Goal: Check status: Check status

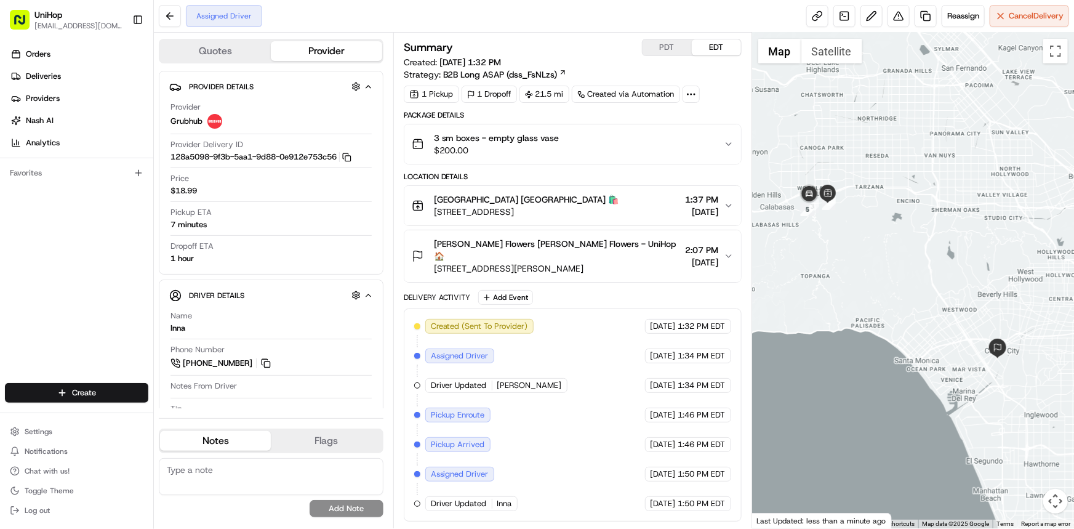
click at [0, 263] on div "Orders Deliveries Providers [PERSON_NAME] Analytics Favorites" at bounding box center [76, 214] width 153 height 351
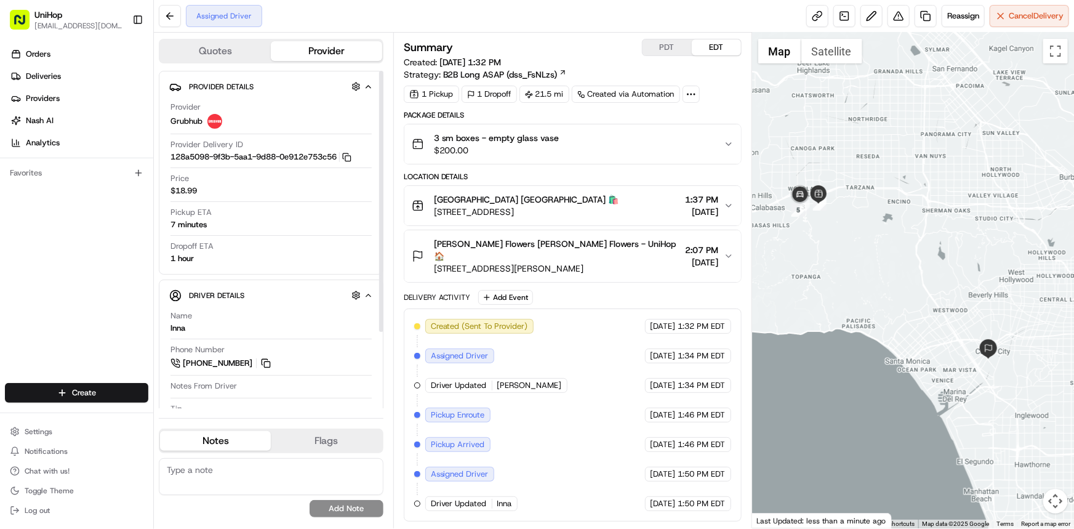
click at [988, 288] on div at bounding box center [913, 280] width 322 height 495
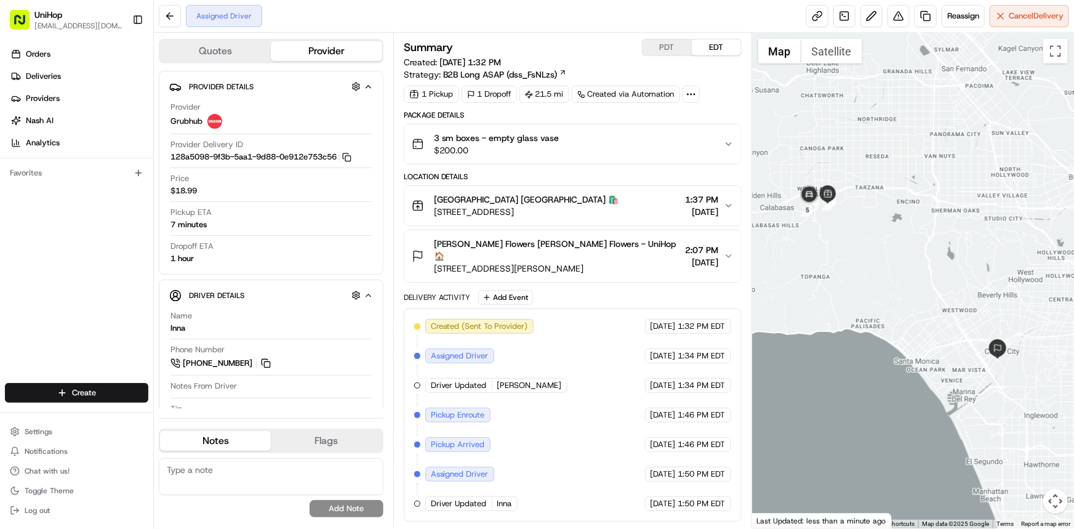
drag, startPoint x: 865, startPoint y: 268, endPoint x: 917, endPoint y: 307, distance: 65.0
click at [917, 307] on div at bounding box center [913, 280] width 322 height 495
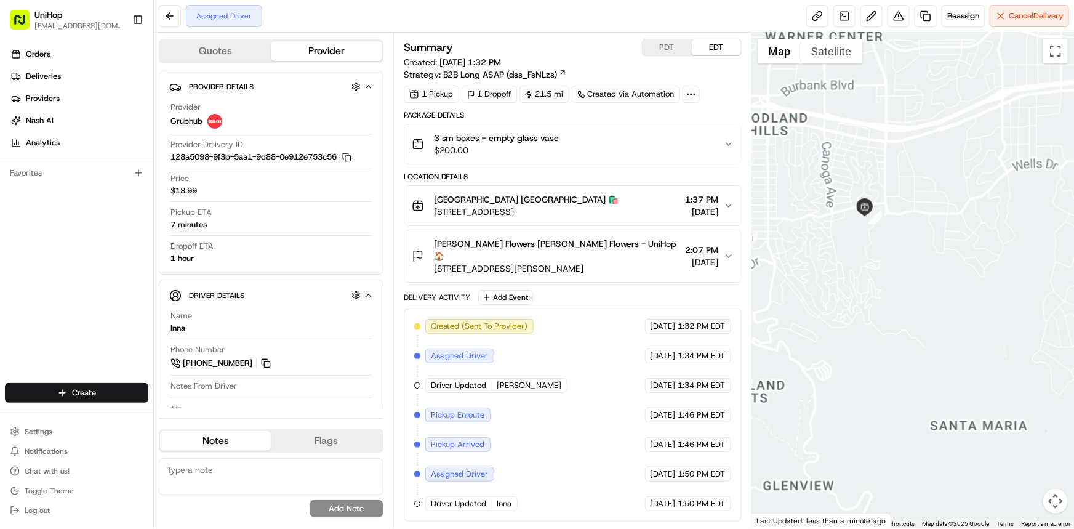
drag, startPoint x: 854, startPoint y: 257, endPoint x: 884, endPoint y: 274, distance: 35.6
click at [884, 274] on div at bounding box center [913, 280] width 322 height 495
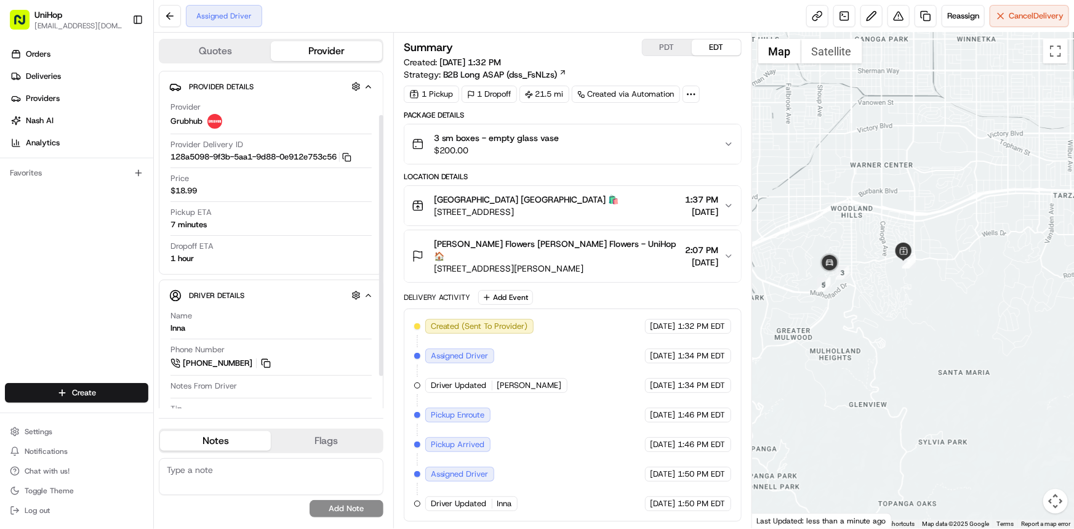
scroll to position [98, 0]
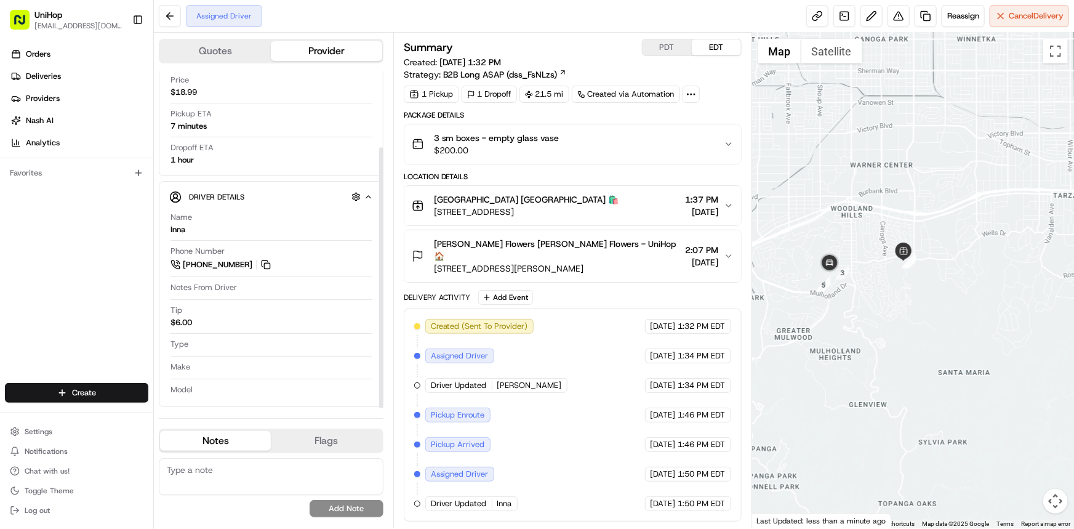
click at [940, 321] on div at bounding box center [913, 280] width 322 height 495
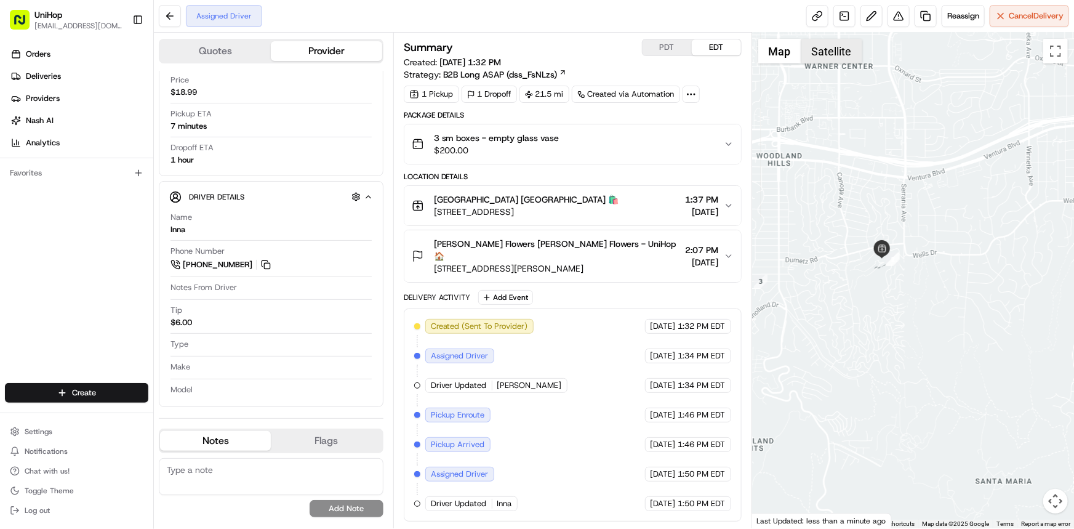
click at [842, 56] on button "Satellite" at bounding box center [831, 51] width 61 height 25
click at [775, 47] on button "Map" at bounding box center [779, 51] width 43 height 25
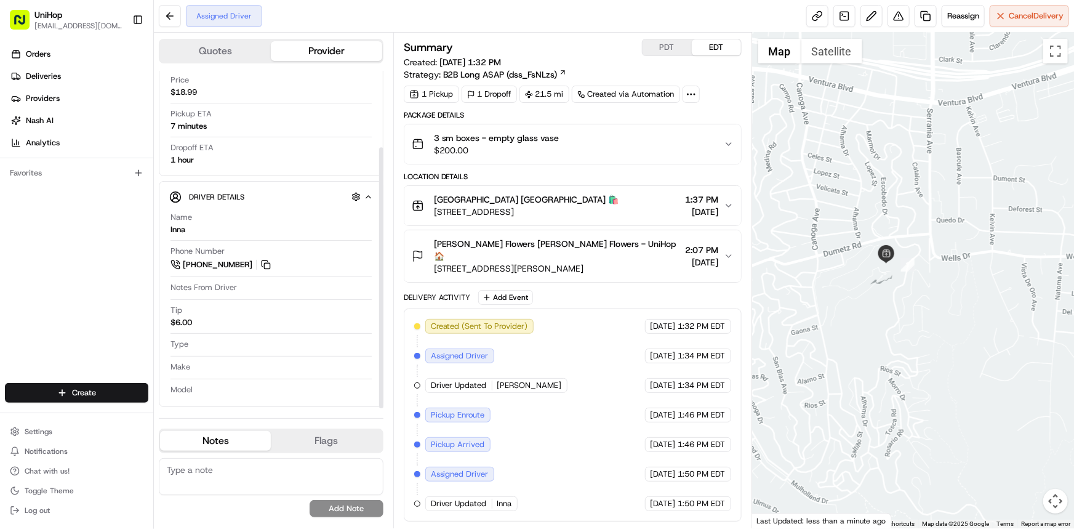
drag, startPoint x: 268, startPoint y: 258, endPoint x: 268, endPoint y: 271, distance: 12.9
click at [268, 258] on button at bounding box center [266, 265] width 14 height 14
click at [0, 194] on div "Orders Deliveries Providers [PERSON_NAME] Analytics Favorites" at bounding box center [76, 214] width 153 height 351
click at [264, 262] on button at bounding box center [266, 265] width 14 height 14
click at [855, 308] on div at bounding box center [913, 280] width 322 height 495
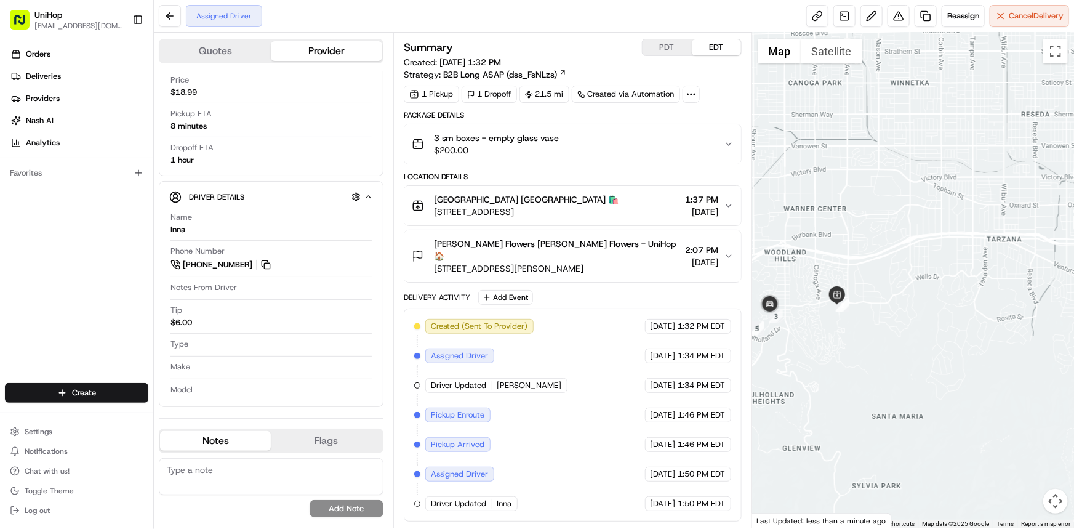
click at [18, 230] on div "Orders Deliveries Providers [PERSON_NAME] Analytics Favorites" at bounding box center [76, 214] width 153 height 351
drag, startPoint x: 1, startPoint y: 295, endPoint x: 284, endPoint y: 388, distance: 297.9
click at [1, 295] on div "Orders Deliveries Providers [PERSON_NAME] Analytics Favorites" at bounding box center [76, 214] width 153 height 351
click at [1015, 359] on div at bounding box center [913, 280] width 322 height 495
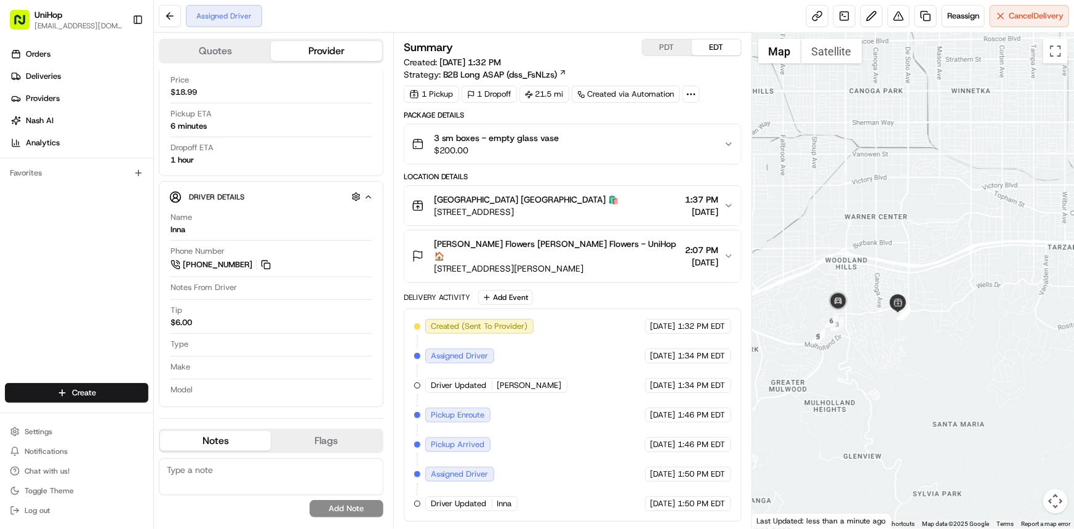
drag, startPoint x: 36, startPoint y: 252, endPoint x: 666, endPoint y: 449, distance: 660.2
click at [39, 252] on div "Orders Deliveries Providers [PERSON_NAME] Analytics Favorites" at bounding box center [76, 214] width 153 height 351
click at [0, 254] on div "Orders Deliveries Providers [PERSON_NAME] Analytics Favorites" at bounding box center [76, 214] width 153 height 351
drag, startPoint x: 1043, startPoint y: 295, endPoint x: 1034, endPoint y: 319, distance: 25.1
click at [1039, 295] on div at bounding box center [913, 280] width 322 height 495
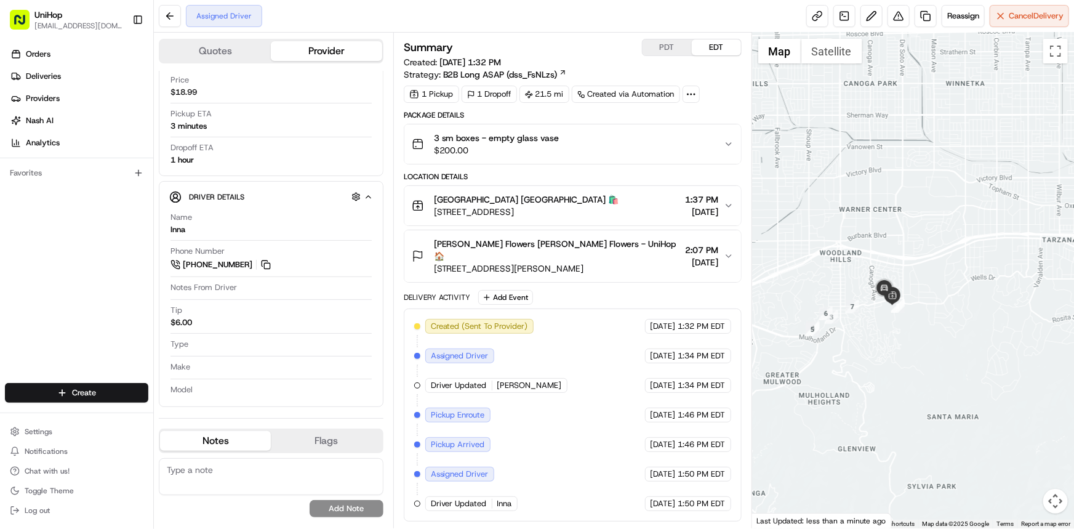
click at [902, 258] on div at bounding box center [913, 280] width 322 height 495
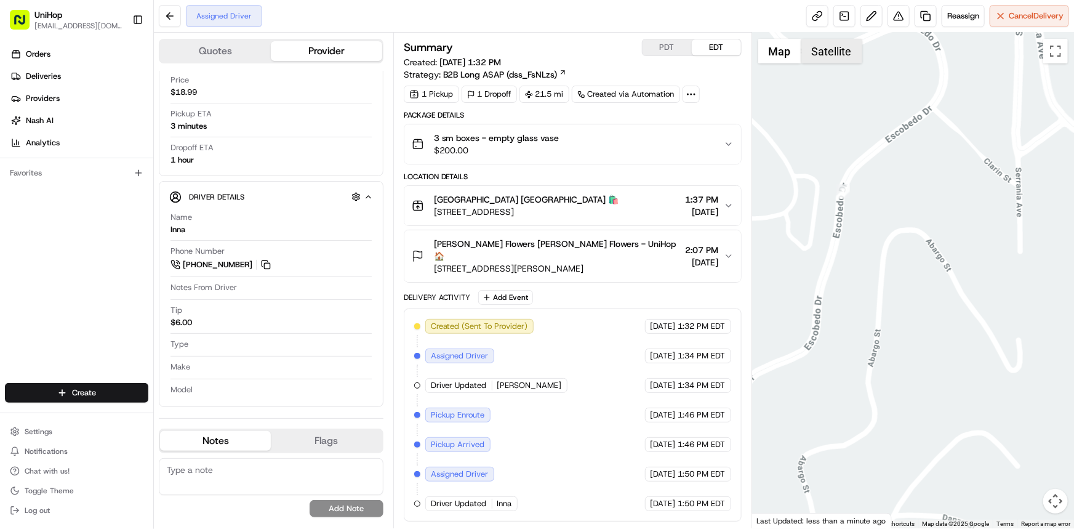
click at [828, 51] on button "Satellite" at bounding box center [831, 51] width 61 height 25
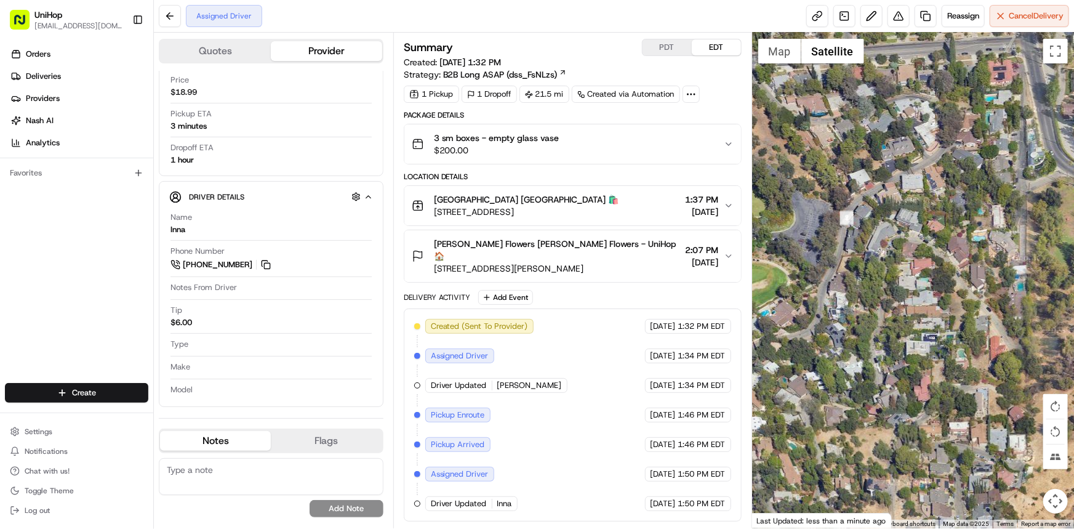
drag, startPoint x: 843, startPoint y: 260, endPoint x: 932, endPoint y: 276, distance: 90.0
click at [932, 276] on div at bounding box center [913, 280] width 322 height 495
drag, startPoint x: 868, startPoint y: 279, endPoint x: 887, endPoint y: 271, distance: 20.1
click at [879, 282] on div at bounding box center [913, 280] width 322 height 495
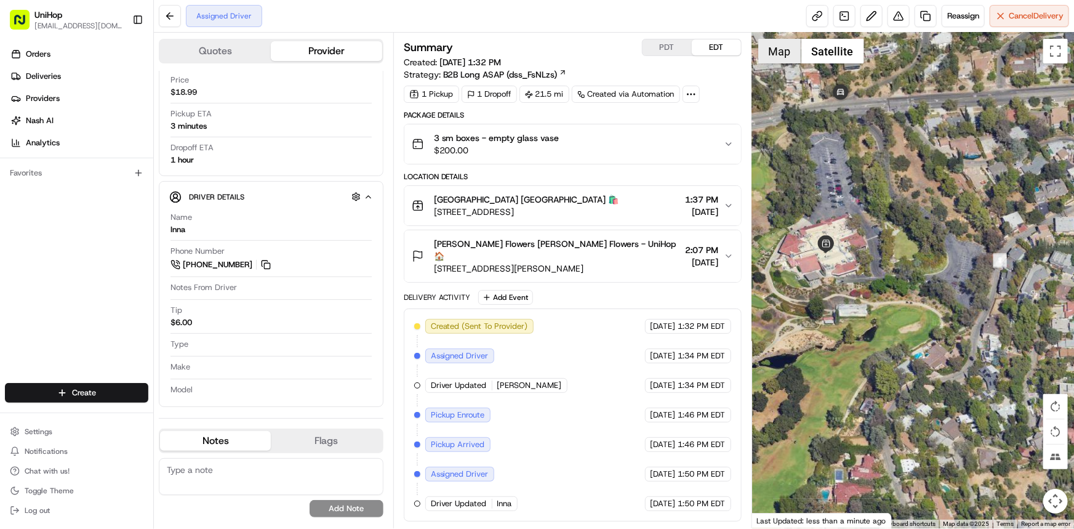
click at [775, 57] on button "Map" at bounding box center [779, 51] width 43 height 25
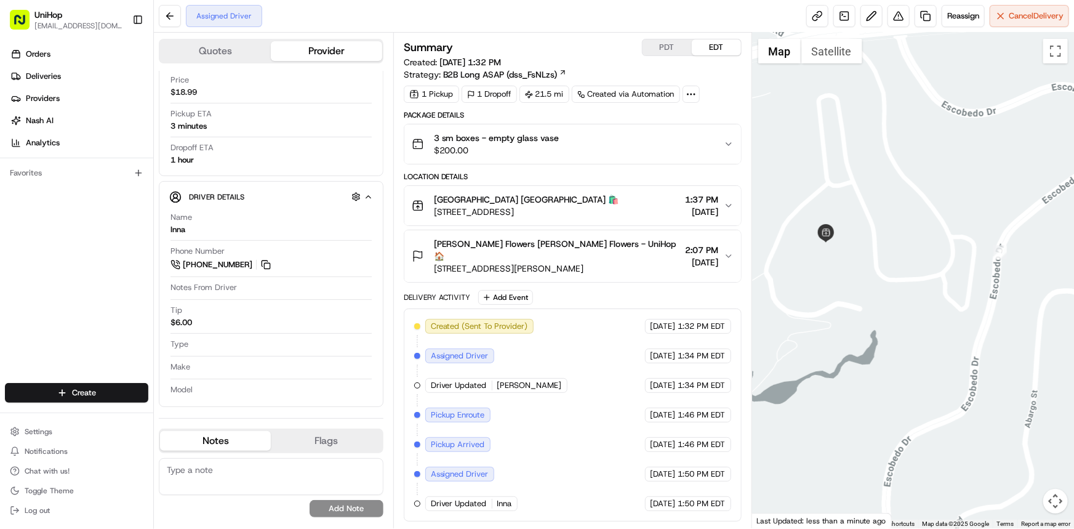
drag, startPoint x: 49, startPoint y: 275, endPoint x: 154, endPoint y: 274, distance: 105.2
click at [49, 275] on div "Orders Deliveries Providers [PERSON_NAME] Analytics Favorites" at bounding box center [76, 214] width 153 height 351
click at [974, 333] on div at bounding box center [913, 280] width 322 height 495
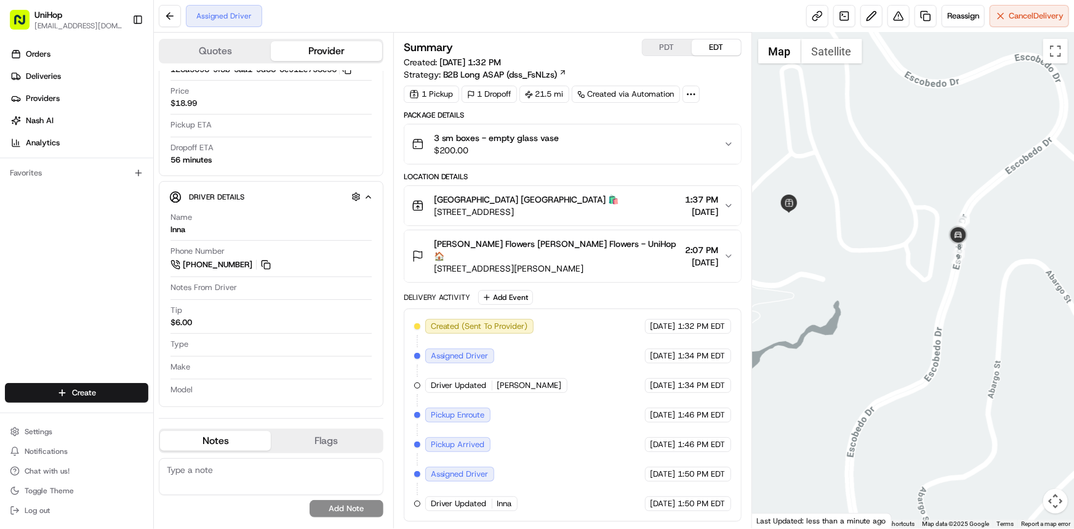
drag, startPoint x: 912, startPoint y: 223, endPoint x: 882, endPoint y: 223, distance: 30.2
click at [887, 222] on div at bounding box center [913, 280] width 322 height 495
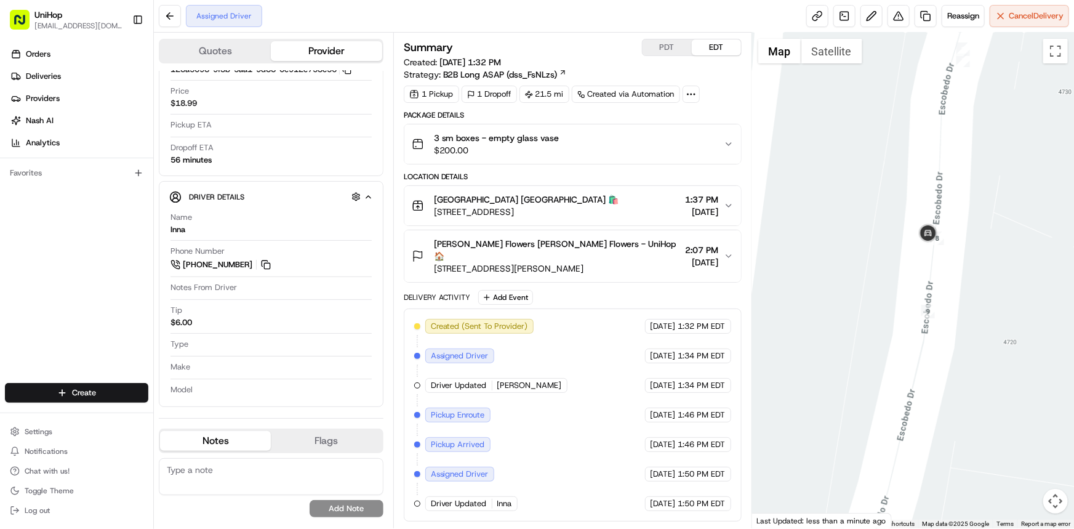
drag, startPoint x: 973, startPoint y: 247, endPoint x: 943, endPoint y: 246, distance: 30.2
click at [945, 246] on div at bounding box center [913, 280] width 322 height 495
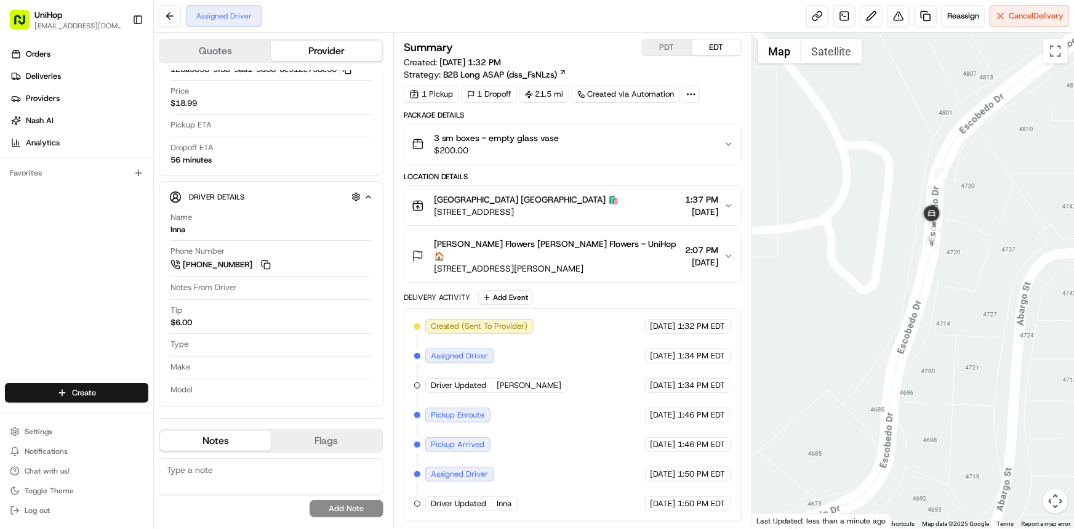
click at [619, 206] on span "[GEOGRAPHIC_DATA] [GEOGRAPHIC_DATA] 🛍️" at bounding box center [526, 199] width 185 height 12
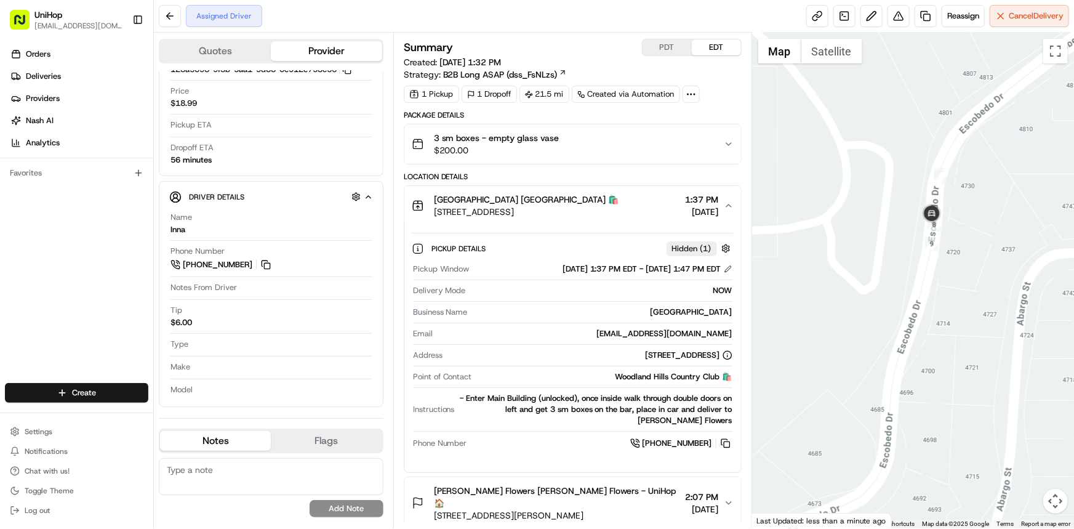
click at [619, 206] on span "[GEOGRAPHIC_DATA] [GEOGRAPHIC_DATA] 🛍️" at bounding box center [526, 199] width 185 height 12
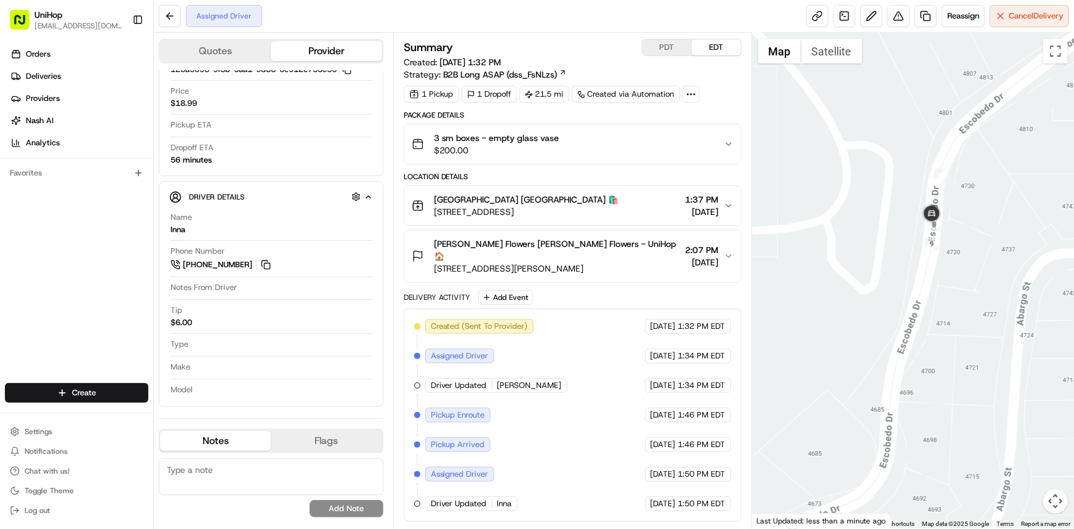
click at [647, 263] on div "[PERSON_NAME] Flowers [PERSON_NAME] Flowers - UniHop 🏠 [STREET_ADDRESS][PERSON_…" at bounding box center [568, 256] width 312 height 37
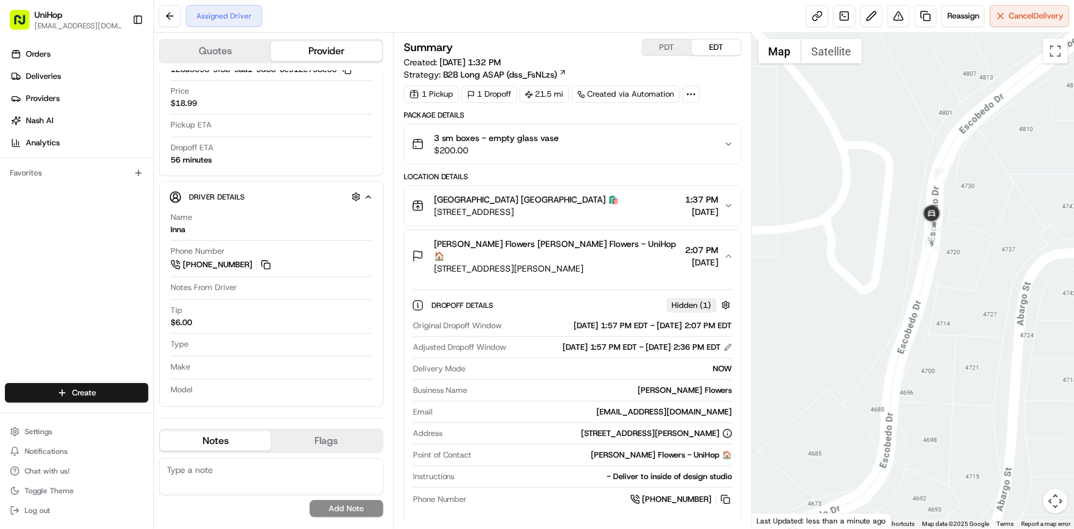
click at [647, 263] on div "[PERSON_NAME] Flowers [PERSON_NAME] Flowers - UniHop 🏠 [STREET_ADDRESS][PERSON_…" at bounding box center [568, 256] width 312 height 37
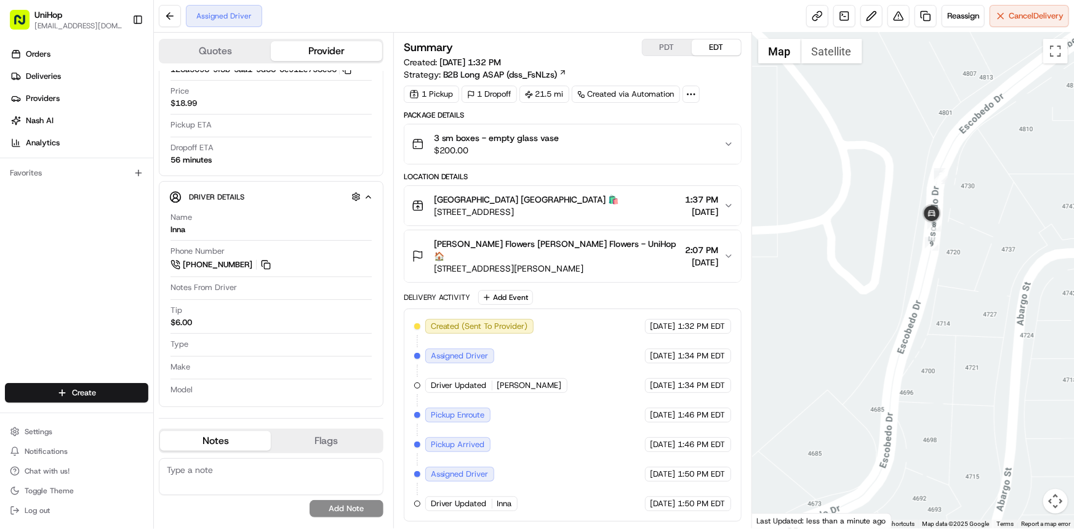
click at [619, 206] on span "[GEOGRAPHIC_DATA] [GEOGRAPHIC_DATA] 🛍️" at bounding box center [526, 199] width 185 height 12
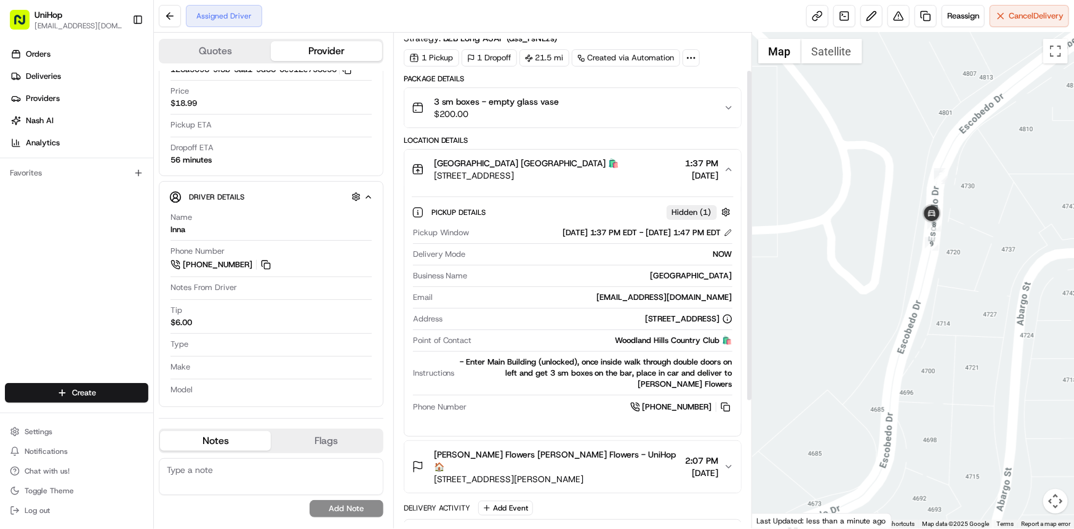
scroll to position [55, 0]
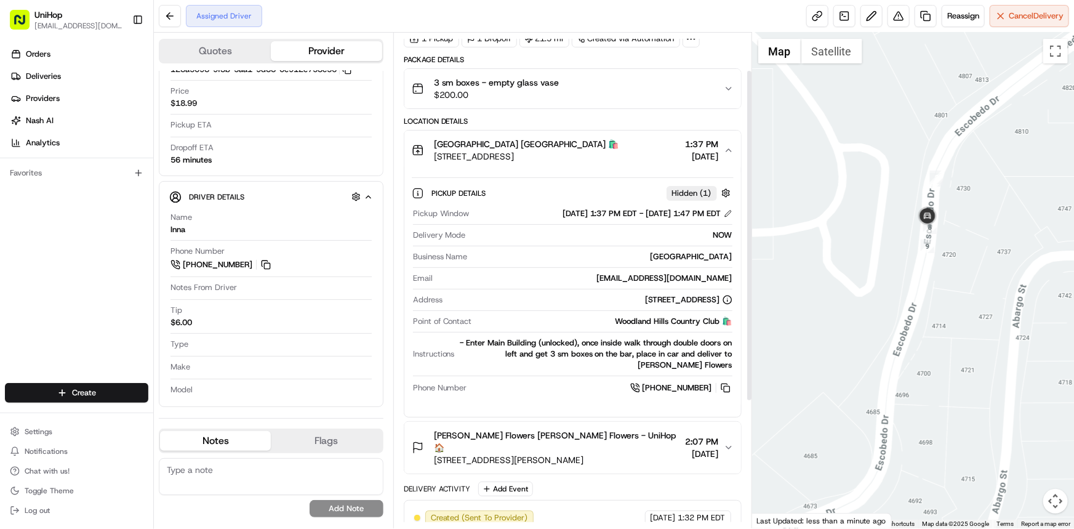
drag, startPoint x: 911, startPoint y: 271, endPoint x: 870, endPoint y: 307, distance: 54.9
click at [870, 306] on div at bounding box center [913, 280] width 322 height 495
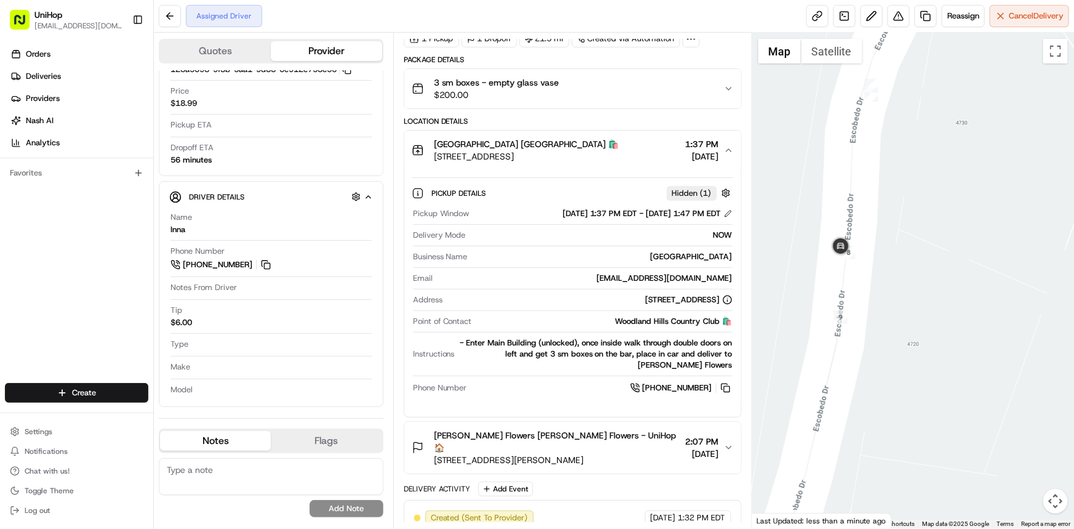
click at [855, 344] on div at bounding box center [913, 280] width 322 height 495
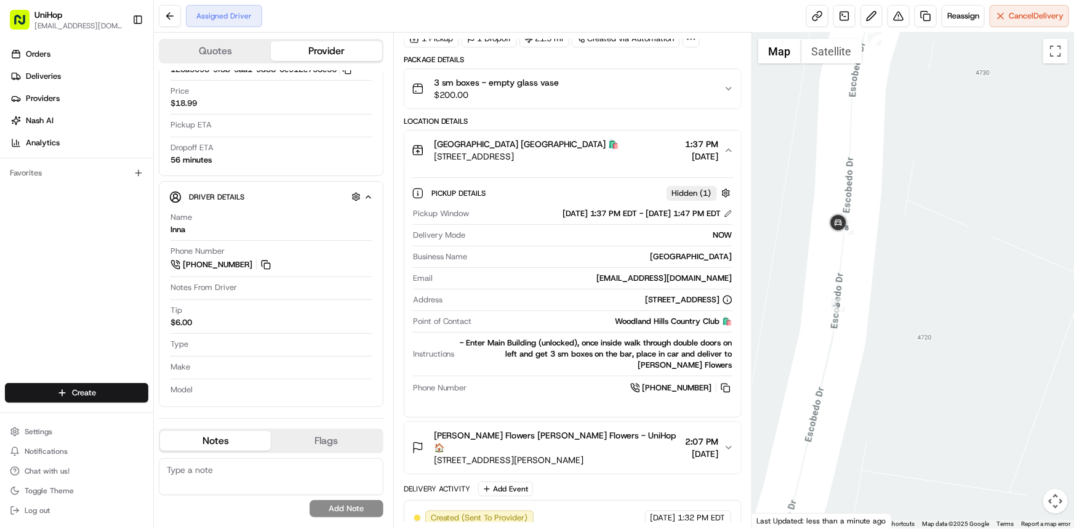
drag, startPoint x: 889, startPoint y: 303, endPoint x: 881, endPoint y: 290, distance: 15.2
click at [882, 290] on div at bounding box center [913, 280] width 322 height 495
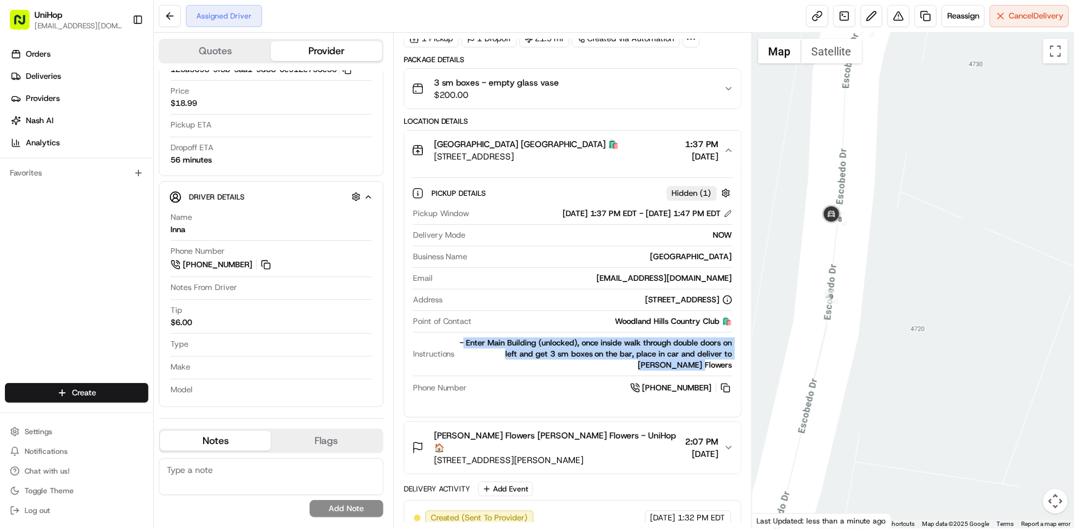
drag, startPoint x: 473, startPoint y: 353, endPoint x: 737, endPoint y: 371, distance: 264.0
click at [737, 371] on div "Pickup Details Hidden ( 1 ) Pickup Window [DATE] 1:37 PM EDT - [DATE] 1:47 PM E…" at bounding box center [572, 288] width 337 height 237
copy div "Enter Main Building (unlocked), once inside walk through double doors on left a…"
drag, startPoint x: 24, startPoint y: 276, endPoint x: 176, endPoint y: 264, distance: 152.5
click at [24, 276] on div "Orders Deliveries Providers [PERSON_NAME] Analytics Favorites" at bounding box center [76, 214] width 153 height 351
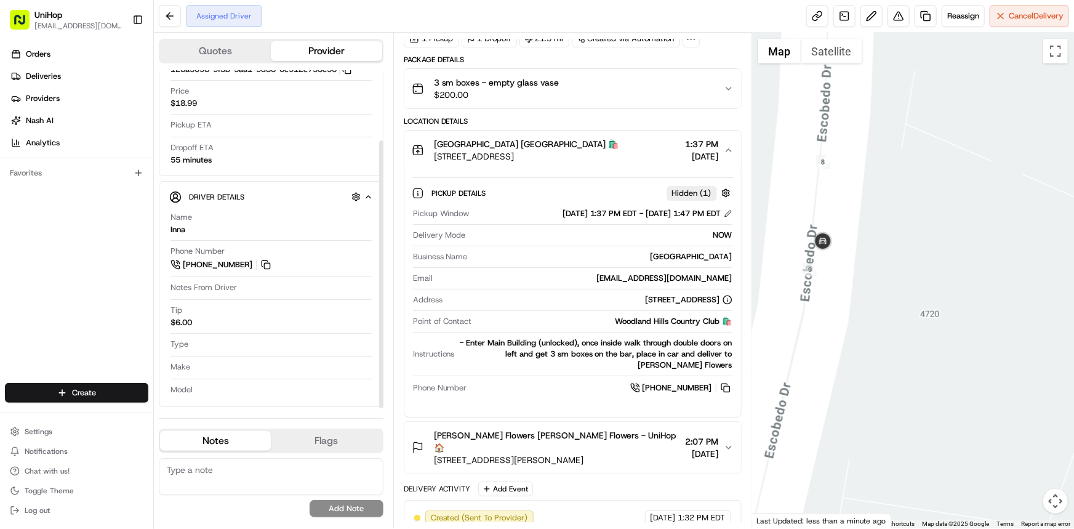
click at [845, 286] on div at bounding box center [913, 280] width 322 height 495
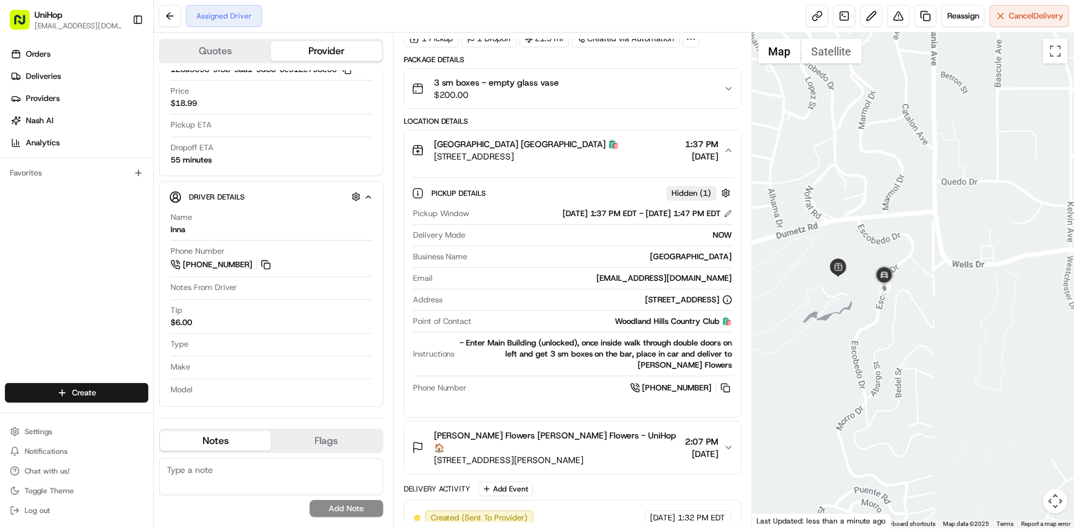
click at [886, 325] on div at bounding box center [913, 280] width 322 height 495
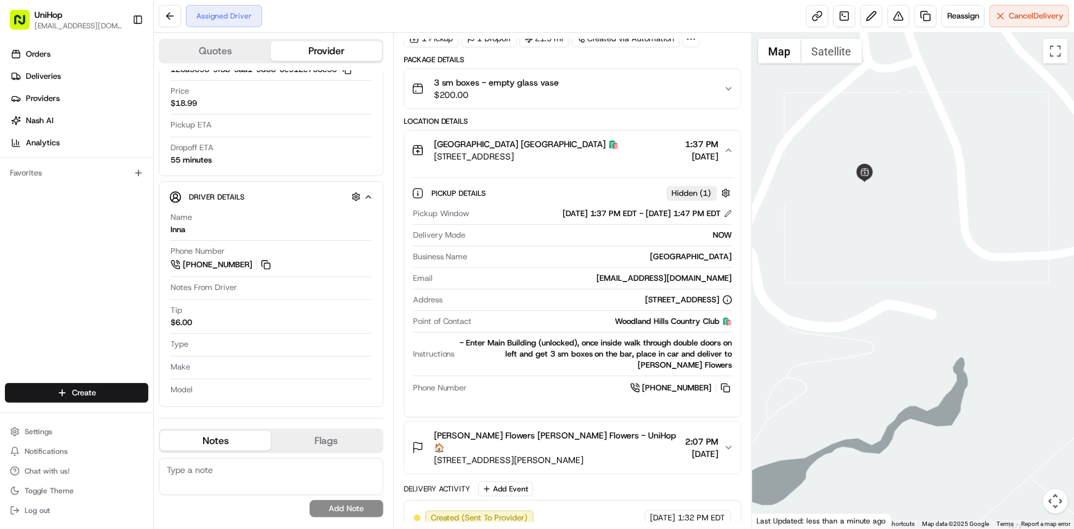
click at [822, 52] on button "Satellite" at bounding box center [831, 51] width 61 height 25
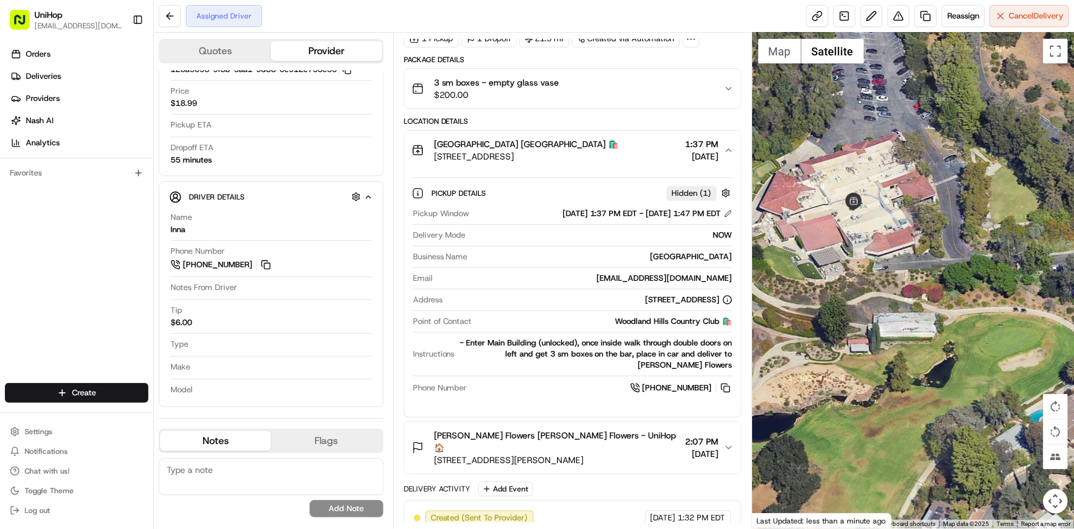
drag, startPoint x: 989, startPoint y: 286, endPoint x: 945, endPoint y: 299, distance: 45.6
click at [967, 285] on div at bounding box center [913, 280] width 322 height 495
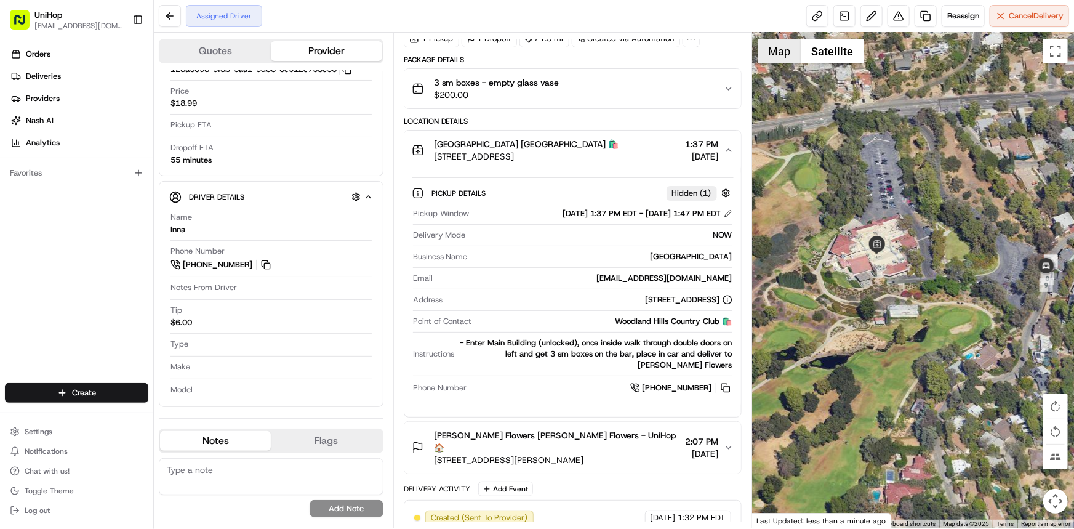
click at [785, 47] on button "Map" at bounding box center [779, 51] width 43 height 25
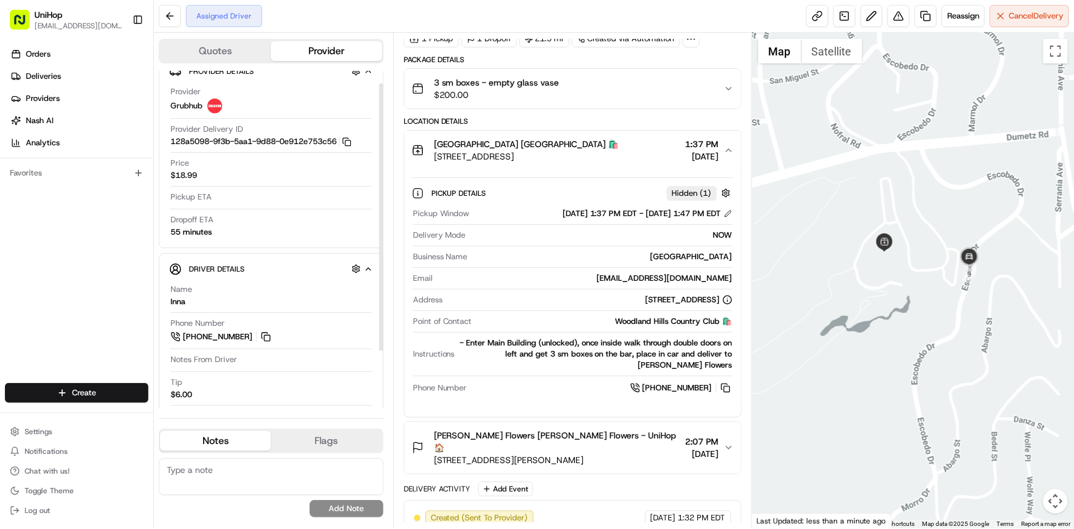
scroll to position [0, 0]
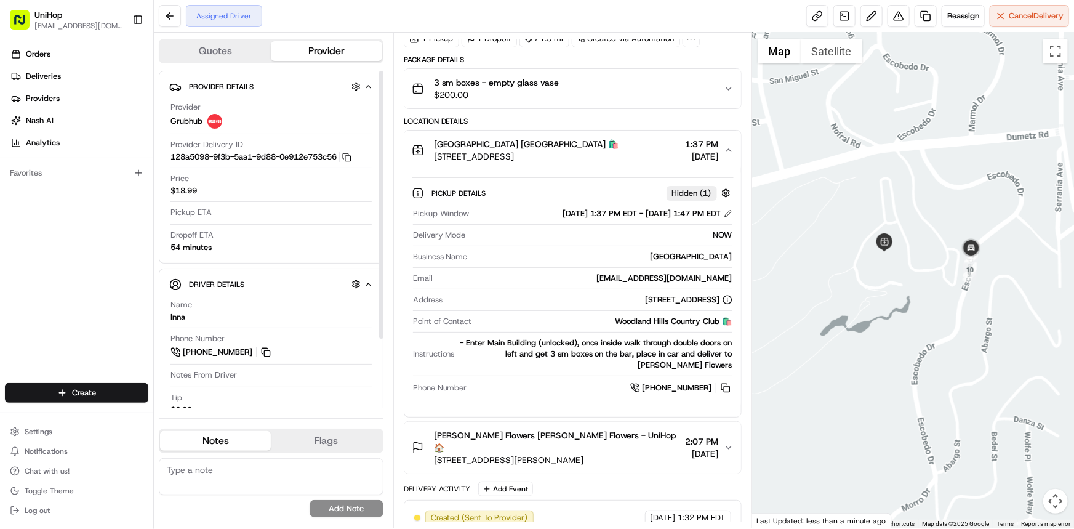
click at [927, 276] on div at bounding box center [913, 280] width 322 height 495
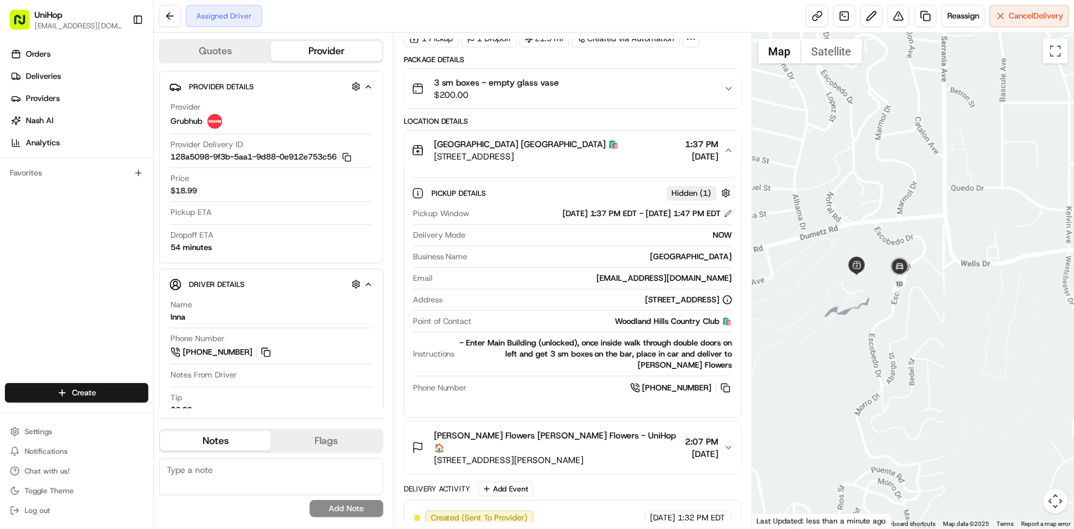
drag, startPoint x: 898, startPoint y: 373, endPoint x: 886, endPoint y: 371, distance: 12.4
click at [893, 369] on div at bounding box center [913, 280] width 322 height 495
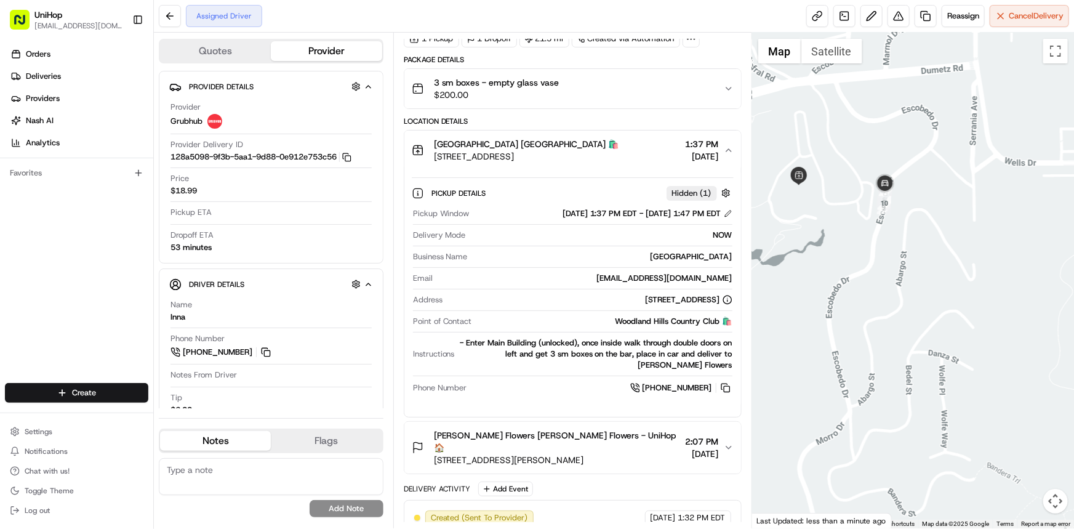
drag, startPoint x: 908, startPoint y: 337, endPoint x: 905, endPoint y: 351, distance: 14.0
click at [905, 351] on div at bounding box center [913, 280] width 322 height 495
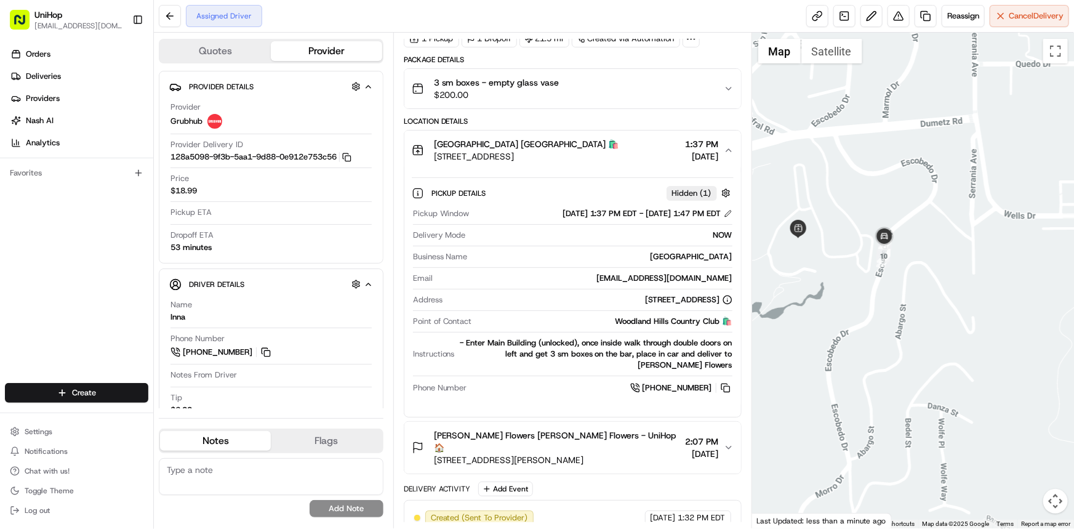
drag, startPoint x: 918, startPoint y: 313, endPoint x: 919, endPoint y: 342, distance: 28.3
click at [919, 342] on div at bounding box center [913, 280] width 322 height 495
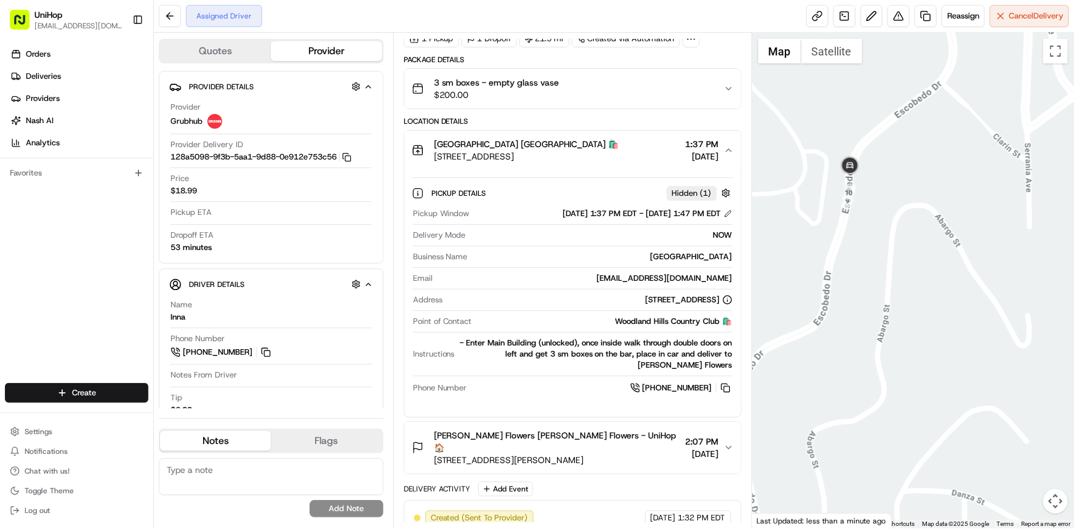
drag, startPoint x: 908, startPoint y: 290, endPoint x: 932, endPoint y: 335, distance: 50.4
click at [932, 335] on div at bounding box center [913, 280] width 322 height 495
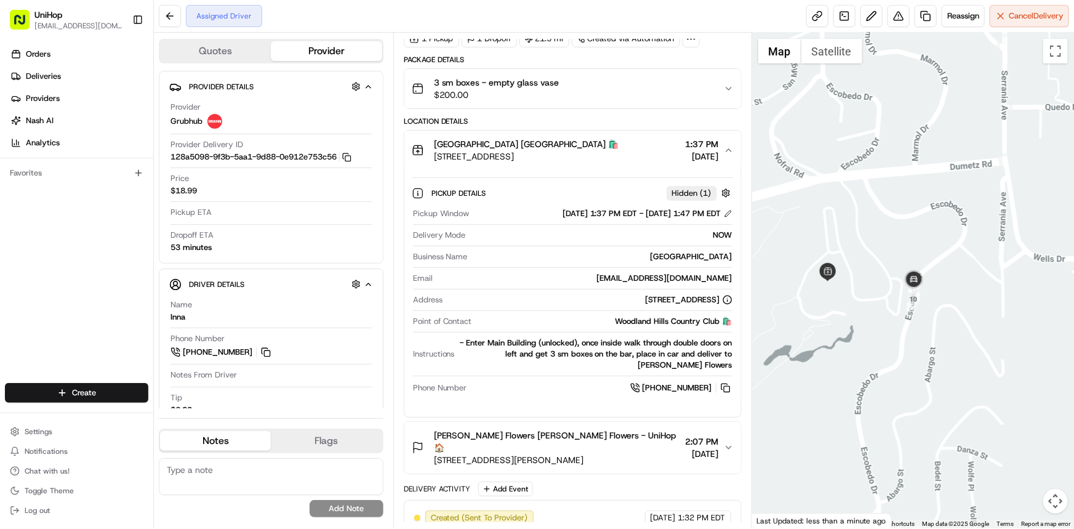
click at [80, 269] on div "Orders Deliveries Providers [PERSON_NAME] Analytics Favorites" at bounding box center [76, 214] width 153 height 351
drag, startPoint x: 0, startPoint y: 298, endPoint x: 665, endPoint y: 350, distance: 666.6
click at [0, 298] on div "Orders Deliveries Providers [PERSON_NAME] Analytics Favorites" at bounding box center [76, 214] width 153 height 351
drag, startPoint x: 941, startPoint y: 316, endPoint x: 922, endPoint y: 334, distance: 25.7
click at [934, 321] on div at bounding box center [913, 280] width 322 height 495
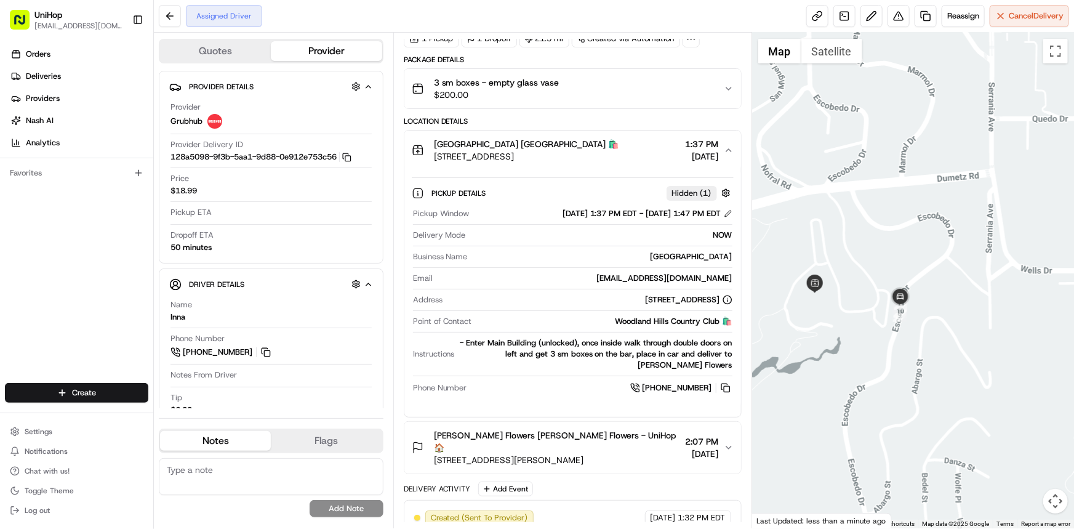
click at [730, 161] on button "[GEOGRAPHIC_DATA] [GEOGRAPHIC_DATA] 🛍️ [STREET_ADDRESS] 1:37 PM [DATE]" at bounding box center [572, 149] width 337 height 39
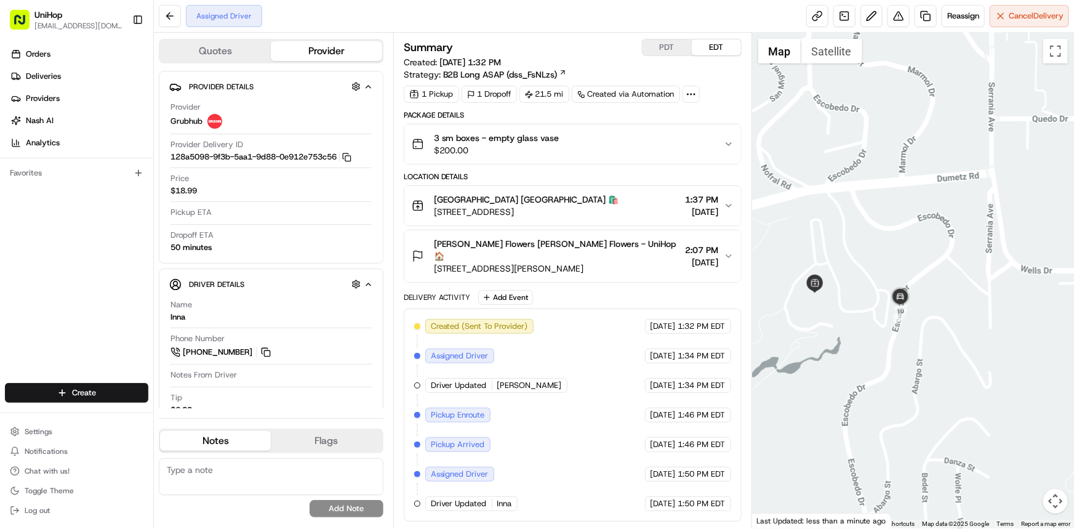
click at [646, 527] on div "Summary PDT EDT Created: [DATE] 1:32 PM Strategy: B2B Long ASAP (dss_FsNLzs) 1 …" at bounding box center [572, 280] width 359 height 495
click at [6, 232] on div "Orders Deliveries Providers [PERSON_NAME] Analytics Favorites" at bounding box center [76, 214] width 153 height 351
drag, startPoint x: 986, startPoint y: 326, endPoint x: 890, endPoint y: 357, distance: 100.2
click at [972, 327] on div at bounding box center [913, 280] width 322 height 495
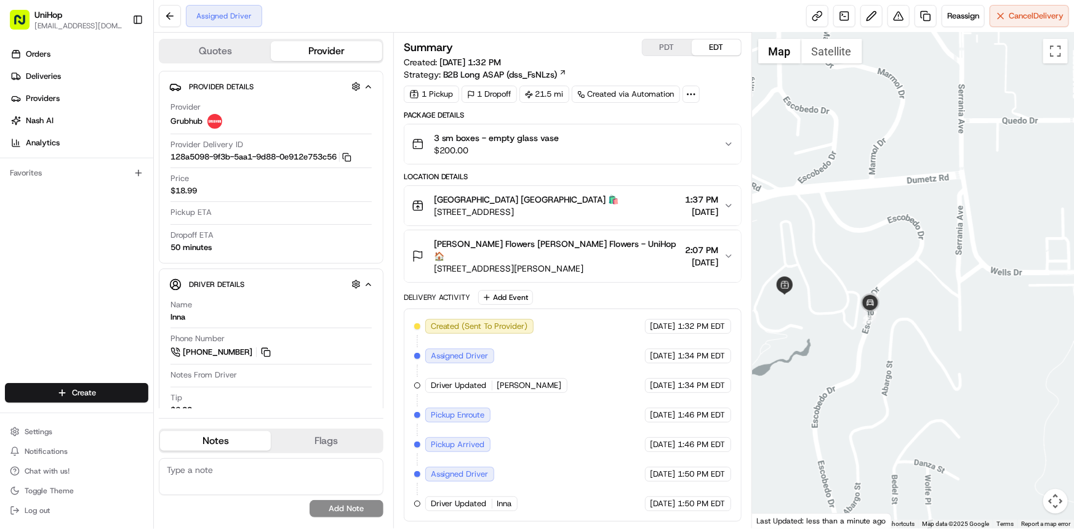
drag, startPoint x: 0, startPoint y: 252, endPoint x: 51, endPoint y: 282, distance: 59.3
click at [0, 252] on div "Orders Deliveries Providers [PERSON_NAME] Analytics Favorites" at bounding box center [76, 214] width 153 height 351
click at [946, 318] on div at bounding box center [913, 280] width 322 height 495
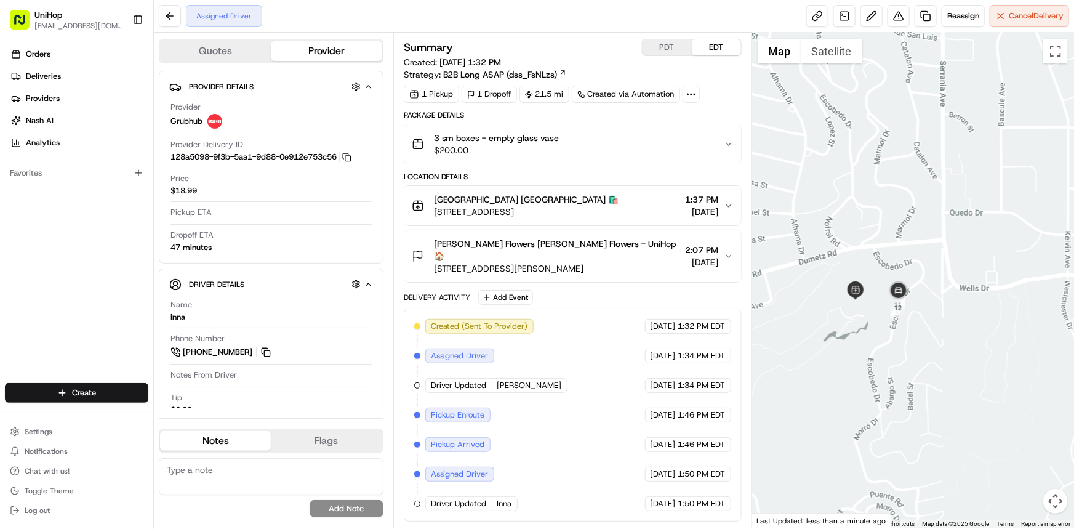
click at [56, 253] on div "Orders Deliveries Providers [PERSON_NAME] Analytics Favorites" at bounding box center [76, 214] width 153 height 351
click at [1032, 337] on div at bounding box center [913, 280] width 322 height 495
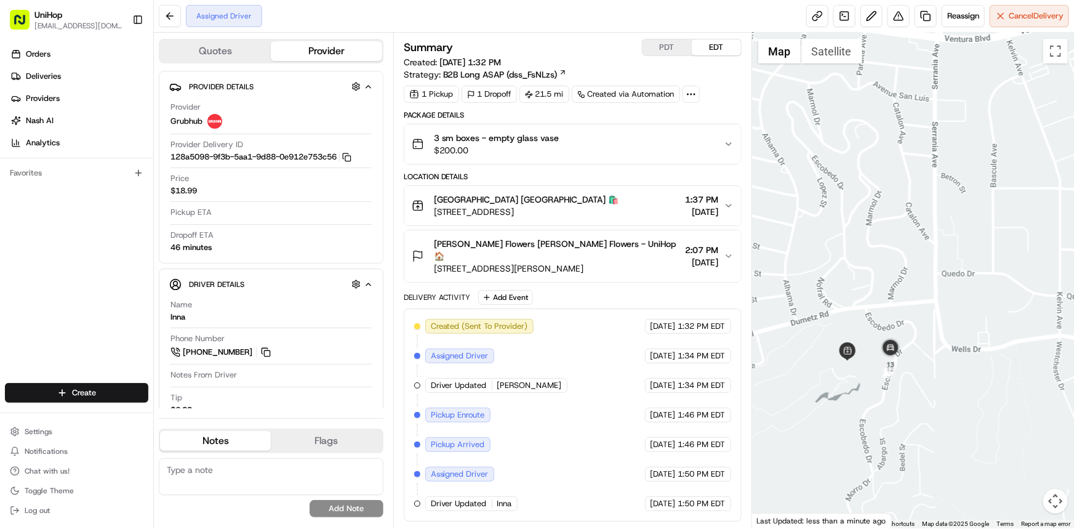
drag, startPoint x: 977, startPoint y: 301, endPoint x: 976, endPoint y: 251, distance: 49.8
click at [977, 252] on div at bounding box center [913, 280] width 322 height 495
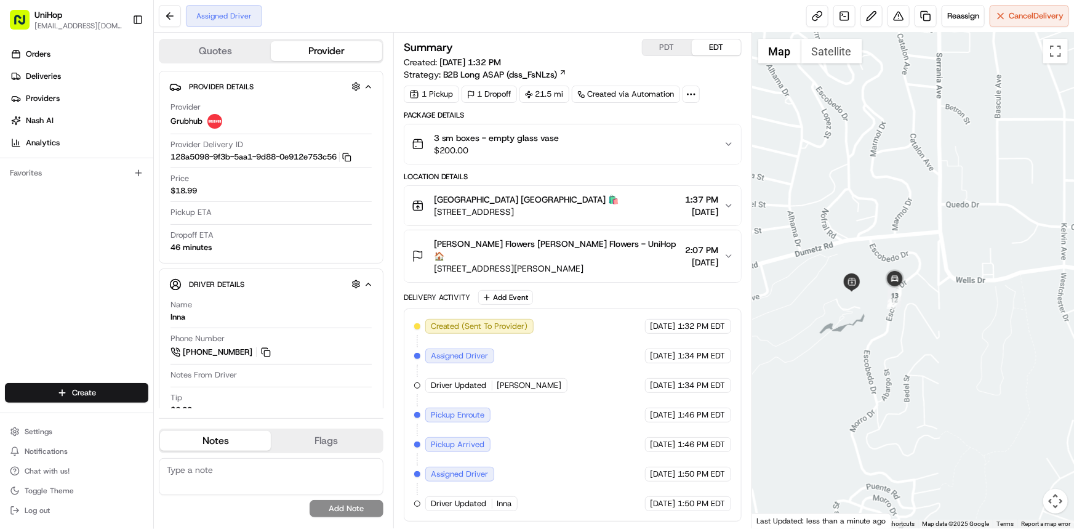
drag, startPoint x: 1027, startPoint y: 323, endPoint x: 1025, endPoint y: 329, distance: 6.4
click at [1025, 329] on div at bounding box center [913, 280] width 322 height 495
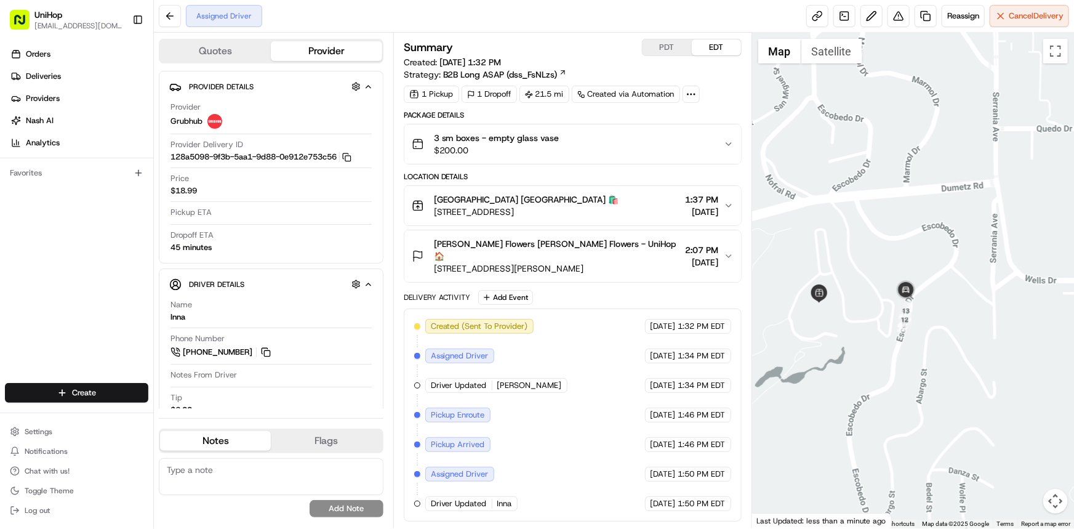
click at [970, 302] on div at bounding box center [913, 280] width 322 height 495
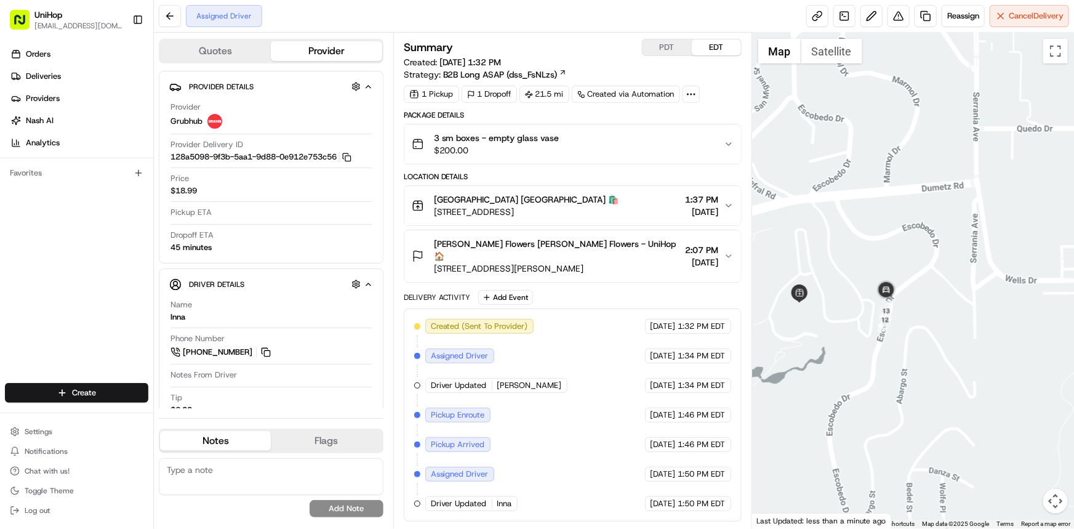
drag, startPoint x: 12, startPoint y: 289, endPoint x: 684, endPoint y: 62, distance: 708.9
click at [12, 289] on div "Orders Deliveries Providers [PERSON_NAME] Analytics Favorites" at bounding box center [76, 214] width 153 height 351
click at [927, 368] on div at bounding box center [913, 280] width 322 height 495
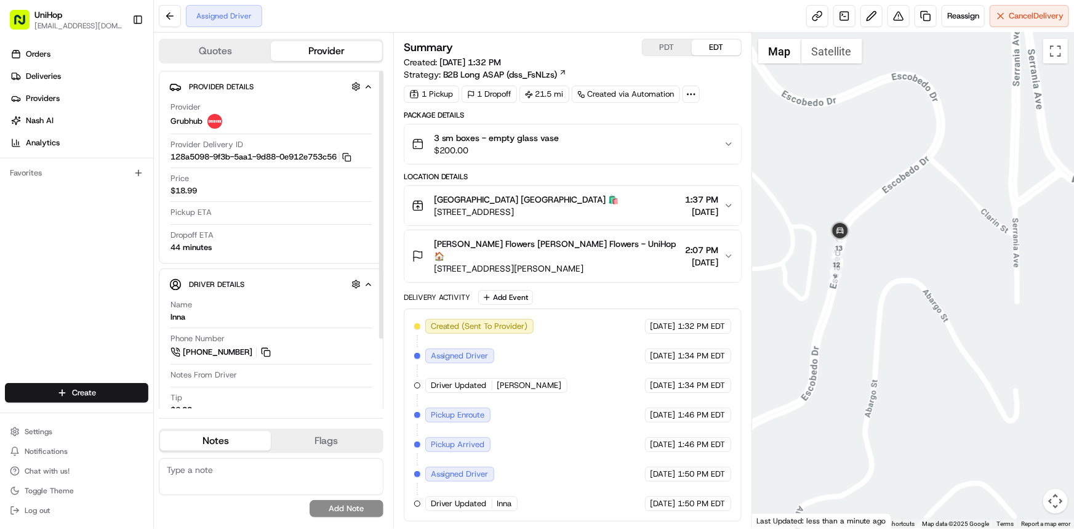
drag, startPoint x: 778, startPoint y: 294, endPoint x: 780, endPoint y: 300, distance: 6.6
click at [778, 295] on div at bounding box center [913, 280] width 322 height 495
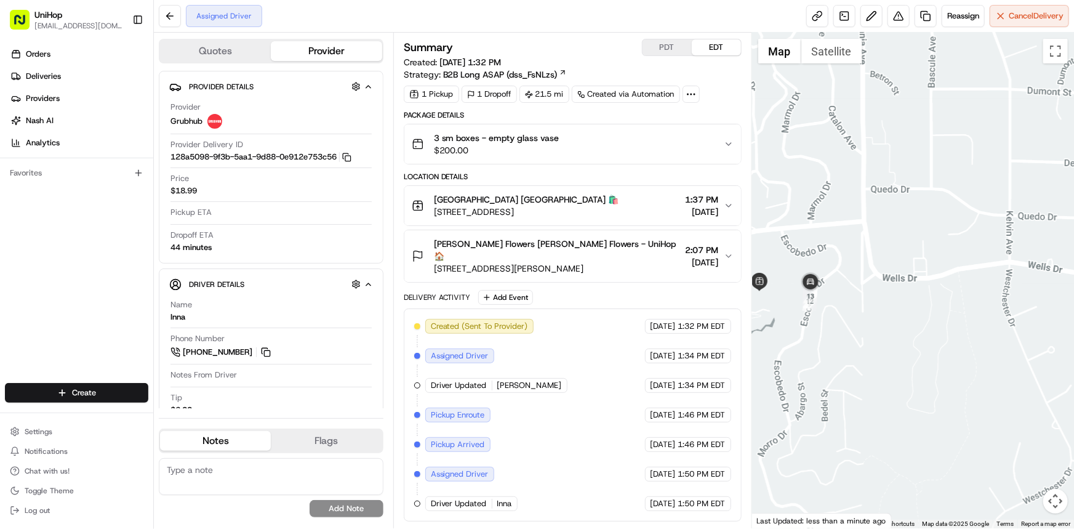
drag, startPoint x: 876, startPoint y: 335, endPoint x: 925, endPoint y: 303, distance: 58.4
click at [921, 307] on div at bounding box center [913, 280] width 322 height 495
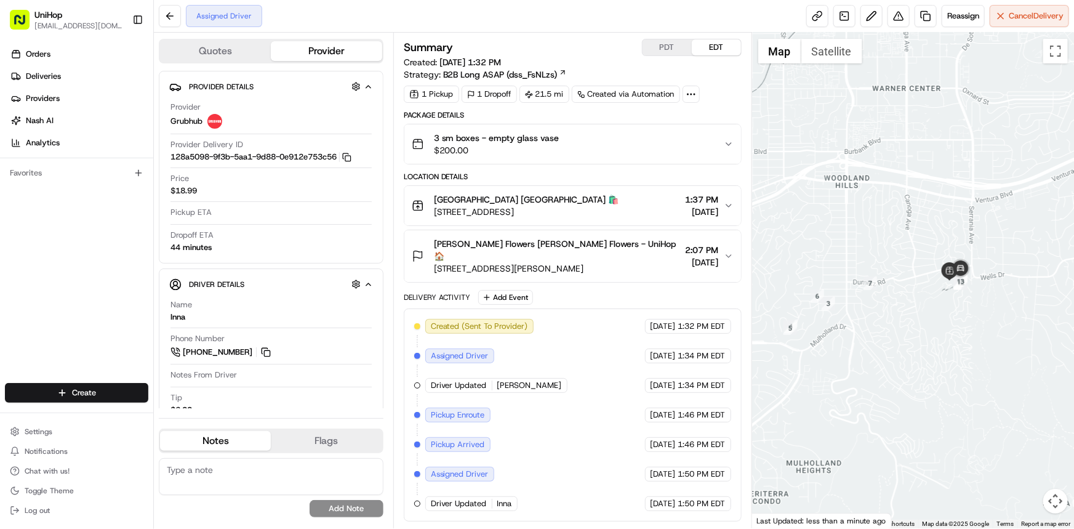
drag, startPoint x: 924, startPoint y: 306, endPoint x: 1010, endPoint y: 242, distance: 108.2
click at [1007, 246] on div at bounding box center [913, 280] width 322 height 495
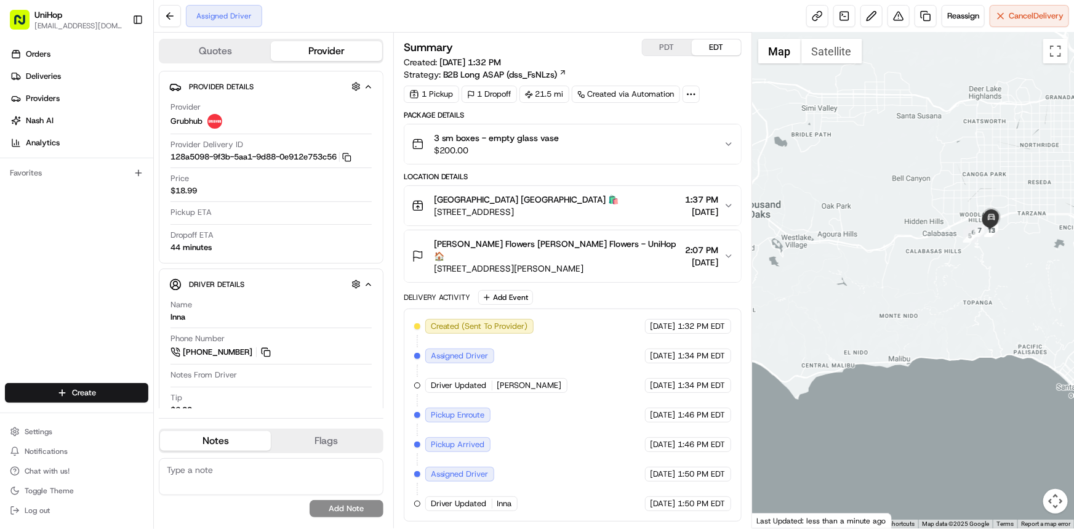
drag, startPoint x: 1026, startPoint y: 263, endPoint x: 977, endPoint y: 236, distance: 56.2
click at [985, 242] on div at bounding box center [913, 280] width 322 height 495
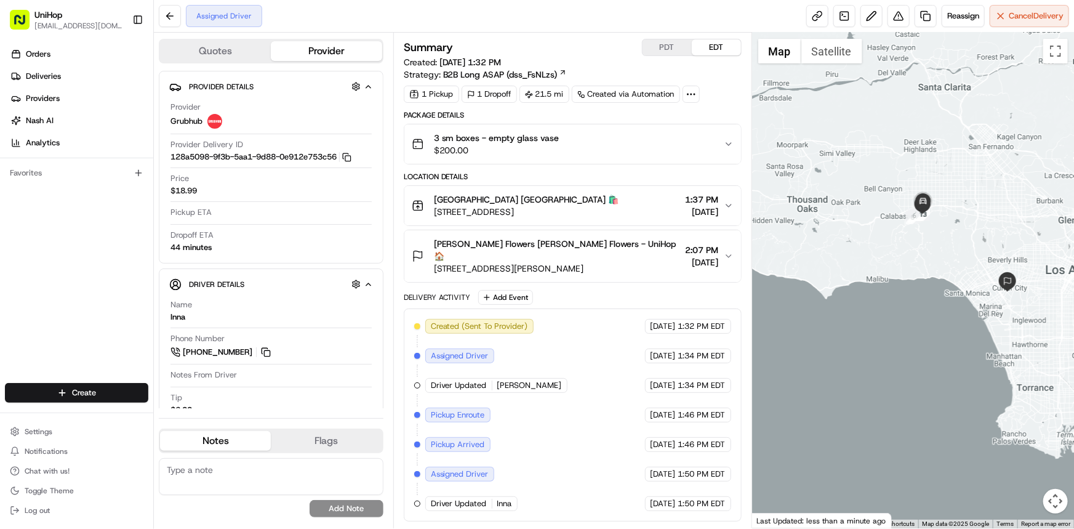
drag, startPoint x: 981, startPoint y: 234, endPoint x: 938, endPoint y: 234, distance: 42.5
click at [938, 234] on div at bounding box center [913, 280] width 322 height 495
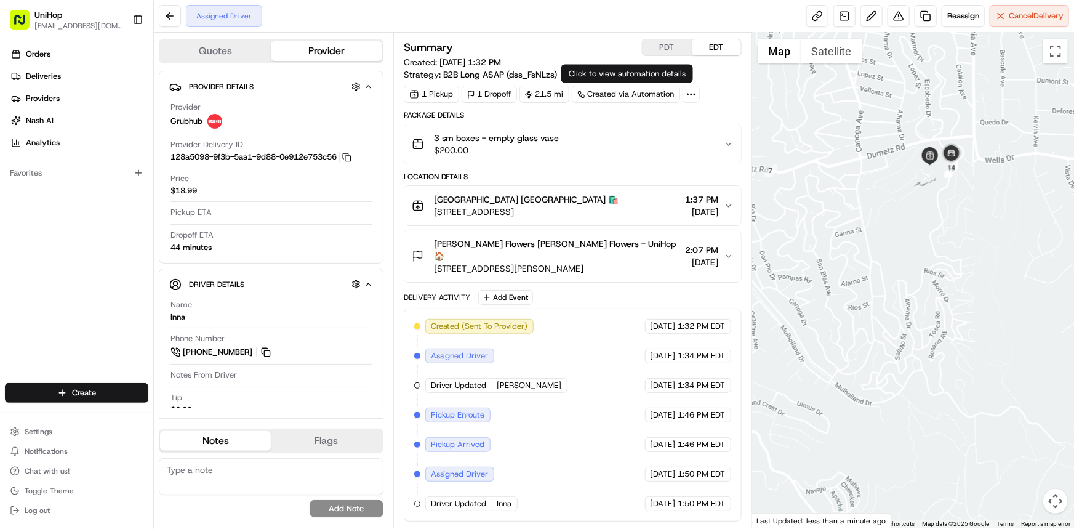
click at [969, 253] on div at bounding box center [913, 280] width 322 height 495
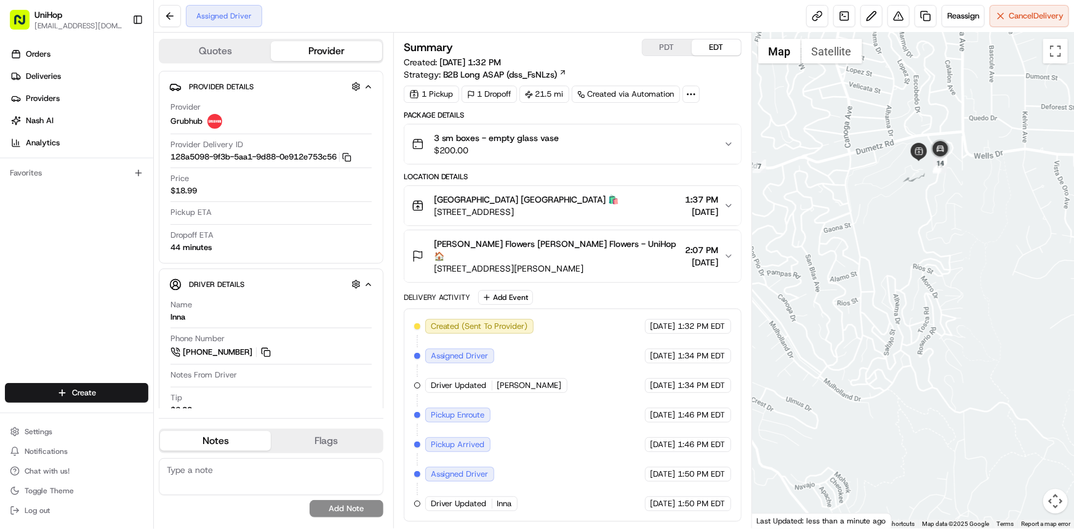
drag, startPoint x: 972, startPoint y: 228, endPoint x: 938, endPoint y: 263, distance: 48.7
click at [967, 245] on div at bounding box center [913, 280] width 322 height 495
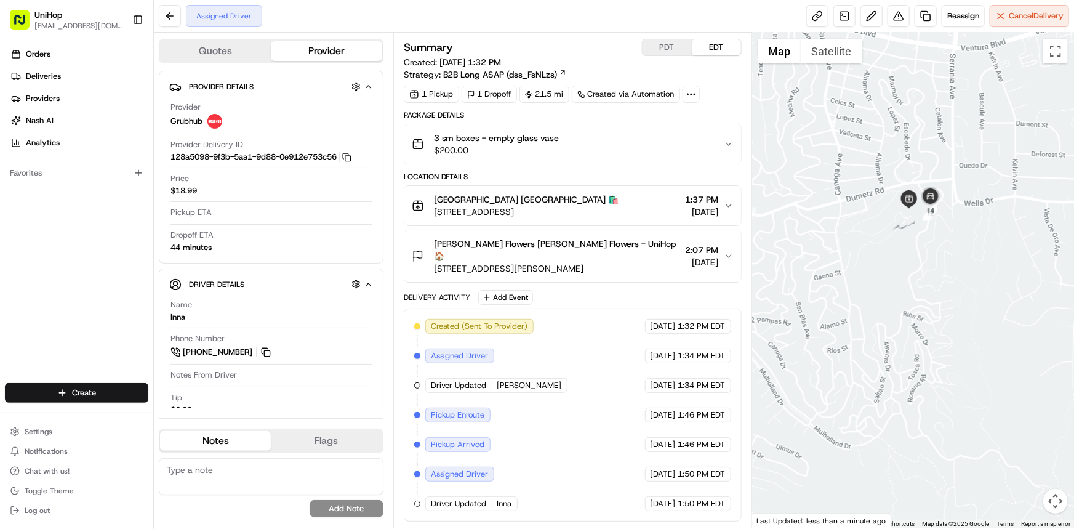
click at [908, 323] on div at bounding box center [913, 280] width 322 height 495
drag, startPoint x: 915, startPoint y: 267, endPoint x: 914, endPoint y: 246, distance: 21.0
click at [914, 272] on div at bounding box center [913, 280] width 322 height 495
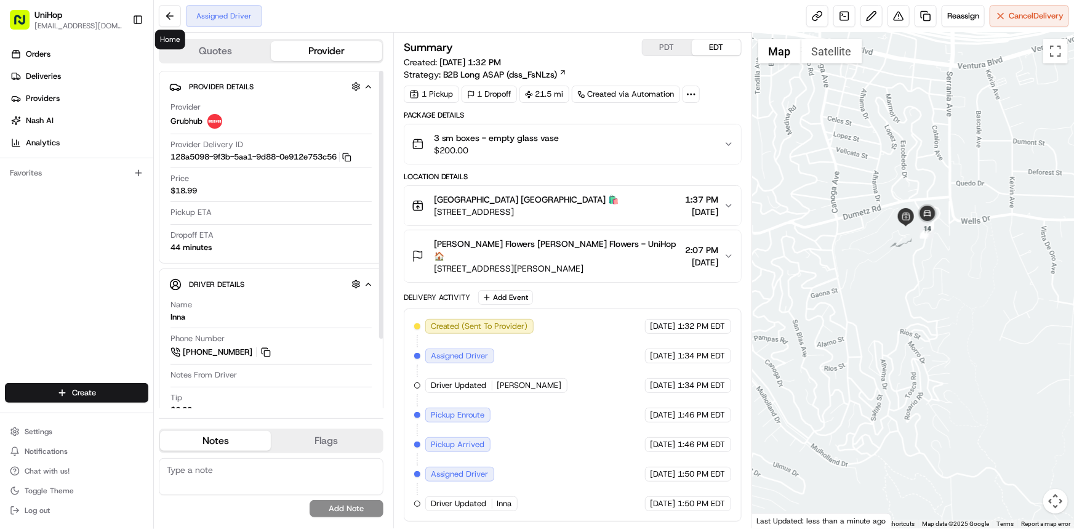
click at [888, 282] on div at bounding box center [913, 280] width 322 height 495
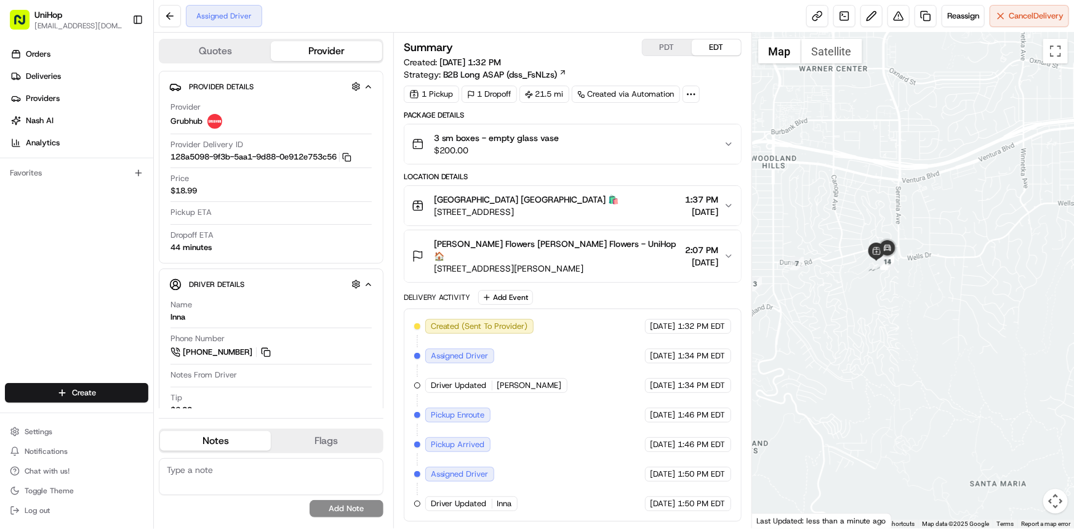
drag, startPoint x: 928, startPoint y: 270, endPoint x: 934, endPoint y: 277, distance: 9.1
click at [933, 276] on div at bounding box center [913, 280] width 322 height 495
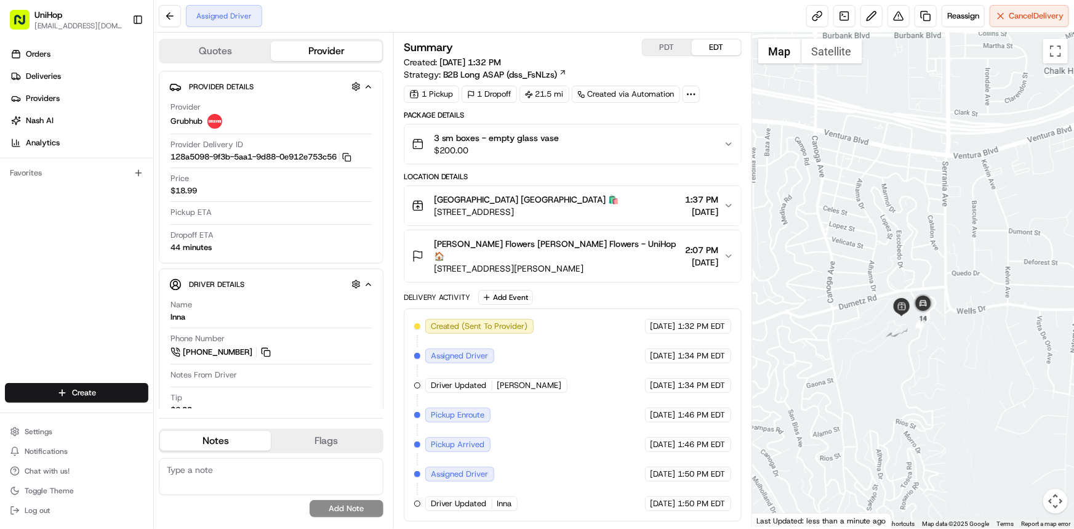
click at [44, 254] on div "Orders Deliveries Providers [PERSON_NAME] Analytics Favorites" at bounding box center [76, 214] width 153 height 351
drag, startPoint x: 974, startPoint y: 385, endPoint x: 826, endPoint y: 398, distance: 148.9
click at [971, 385] on div at bounding box center [913, 280] width 322 height 495
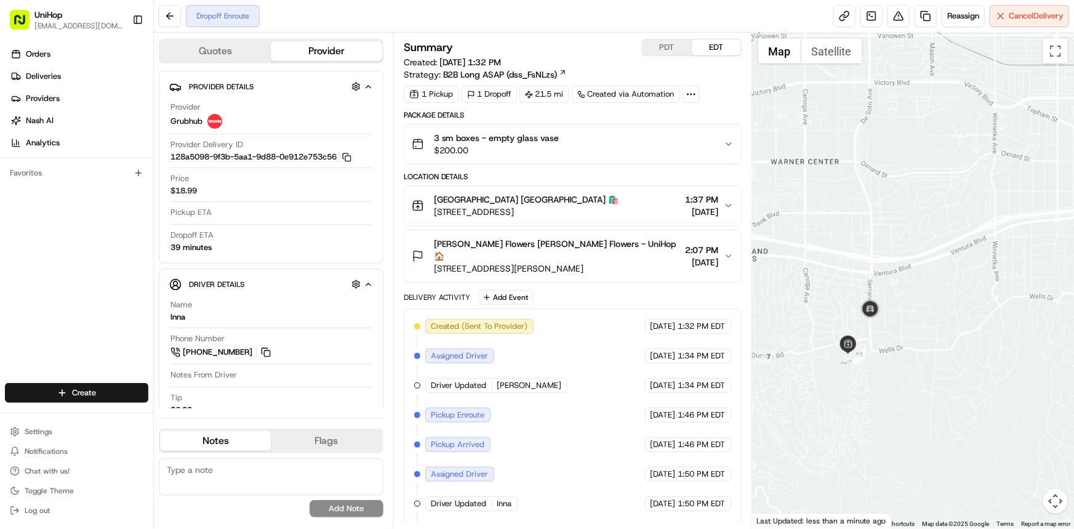
drag, startPoint x: 868, startPoint y: 367, endPoint x: 898, endPoint y: 352, distance: 34.1
click at [883, 359] on div at bounding box center [913, 280] width 322 height 495
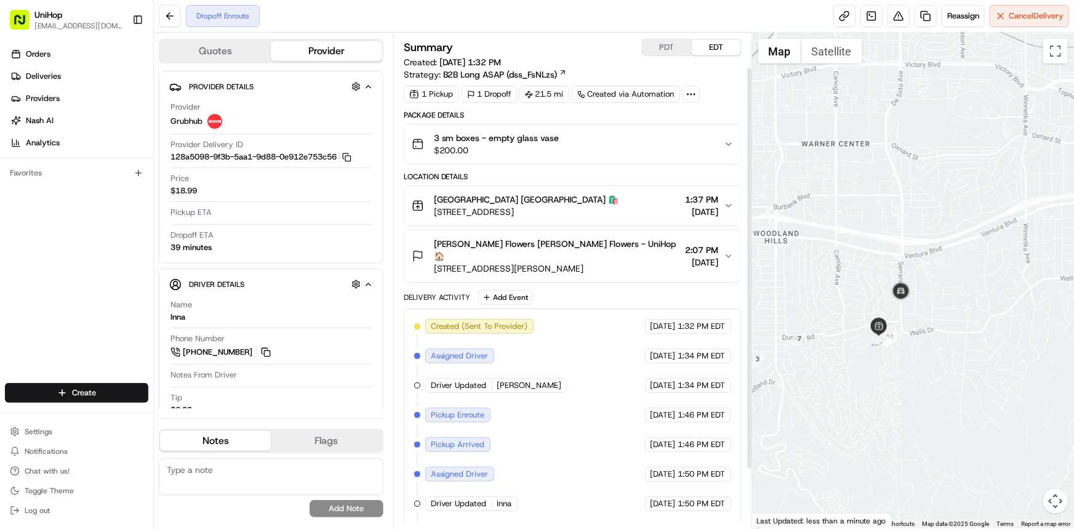
scroll to position [115, 0]
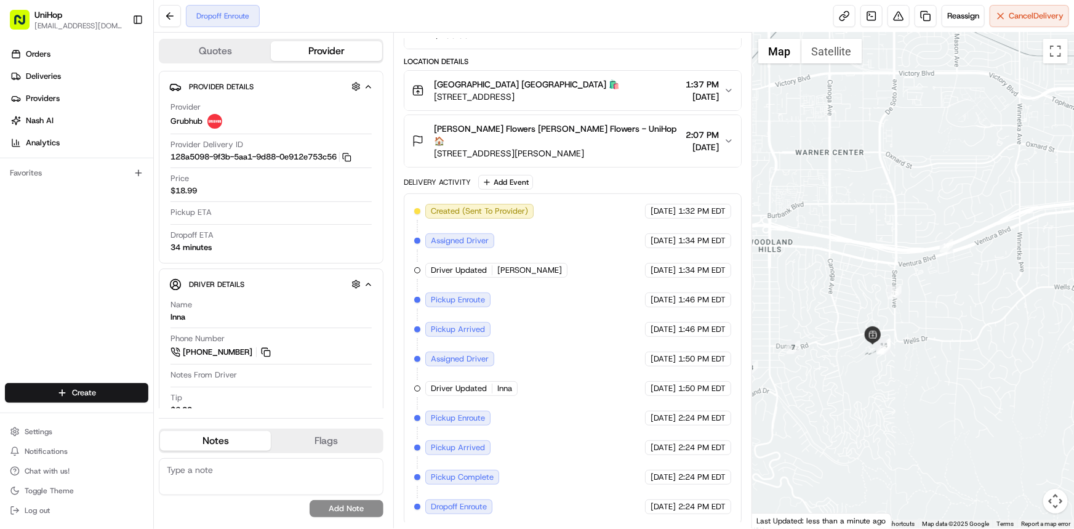
drag, startPoint x: 933, startPoint y: 263, endPoint x: 917, endPoint y: 258, distance: 16.7
click at [920, 260] on div at bounding box center [913, 280] width 322 height 495
drag, startPoint x: 924, startPoint y: 308, endPoint x: 890, endPoint y: 316, distance: 34.8
click at [903, 303] on div at bounding box center [913, 280] width 322 height 495
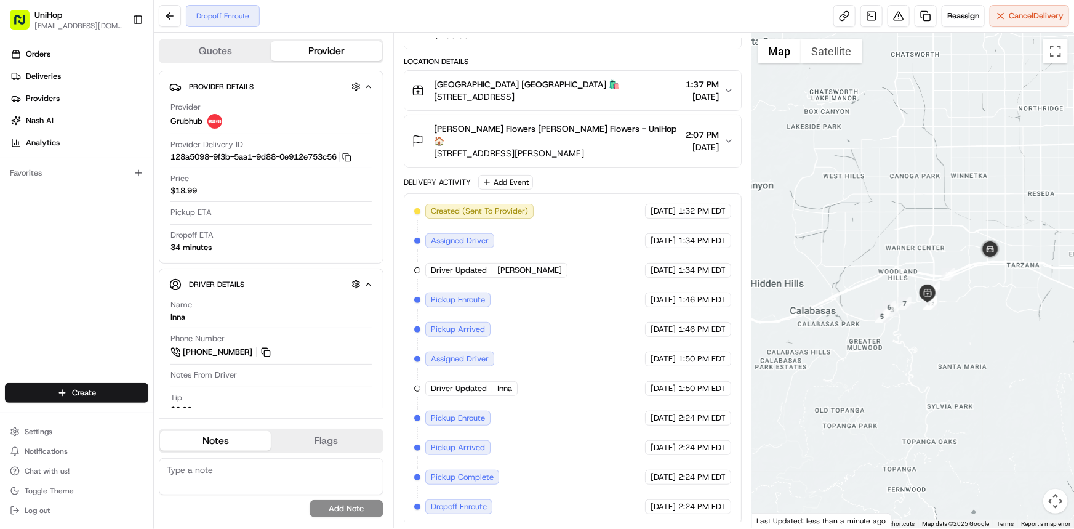
drag, startPoint x: 863, startPoint y: 345, endPoint x: 961, endPoint y: 287, distance: 112.8
click at [957, 292] on div at bounding box center [913, 280] width 322 height 495
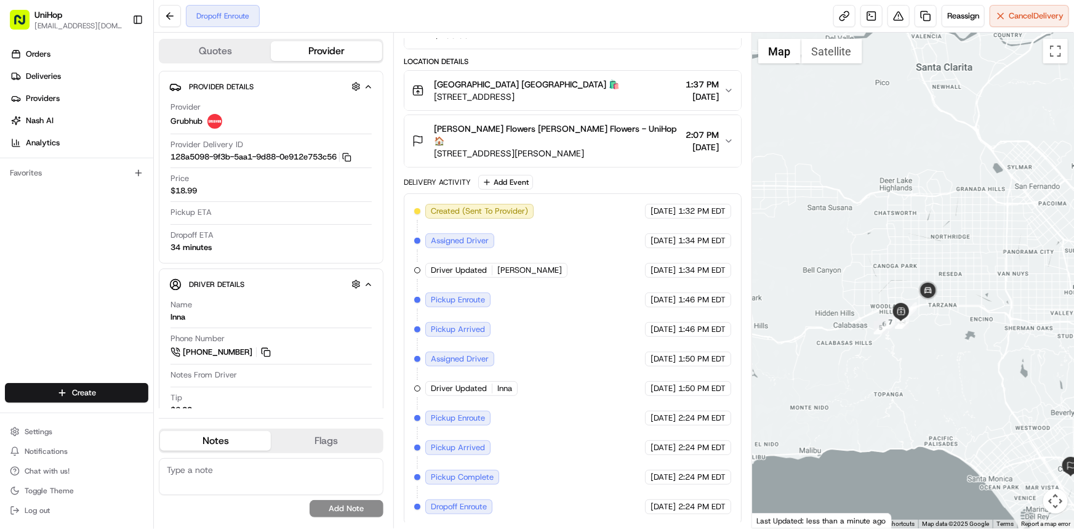
drag, startPoint x: 980, startPoint y: 291, endPoint x: 818, endPoint y: 337, distance: 168.3
click at [920, 342] on div at bounding box center [913, 280] width 322 height 495
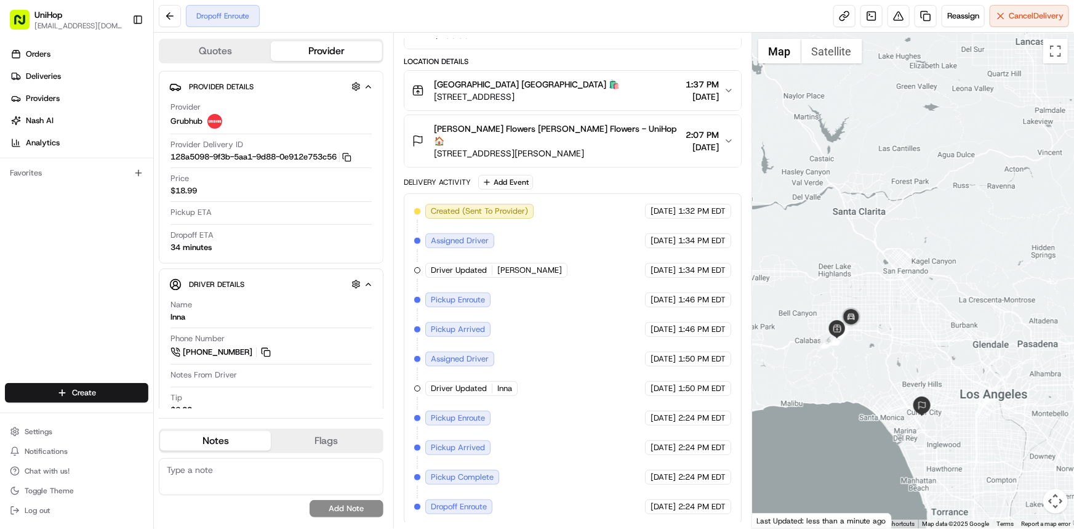
drag, startPoint x: 936, startPoint y: 373, endPoint x: 927, endPoint y: 363, distance: 13.1
click at [934, 369] on div at bounding box center [913, 280] width 322 height 495
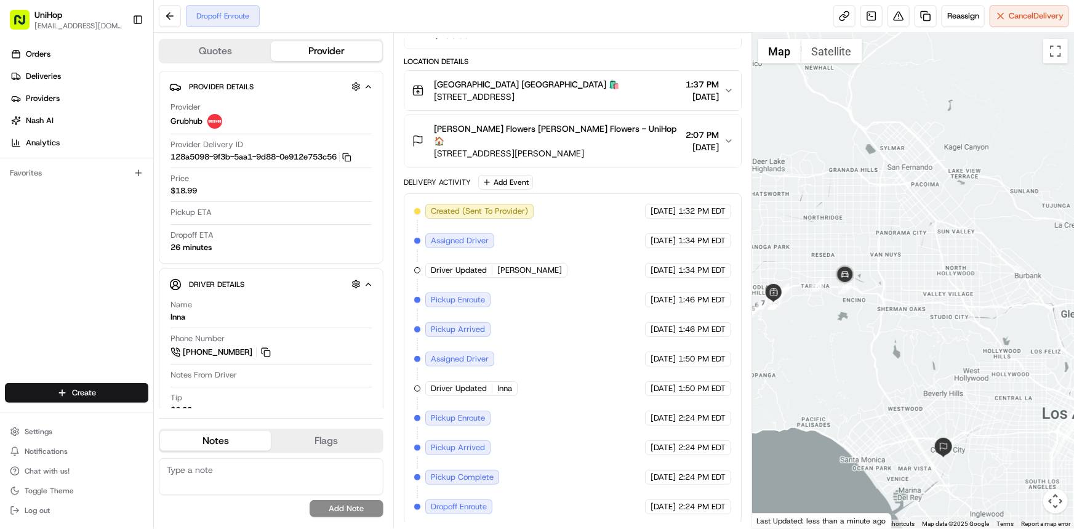
drag, startPoint x: 929, startPoint y: 300, endPoint x: 911, endPoint y: 298, distance: 17.4
click at [916, 298] on div at bounding box center [913, 280] width 322 height 495
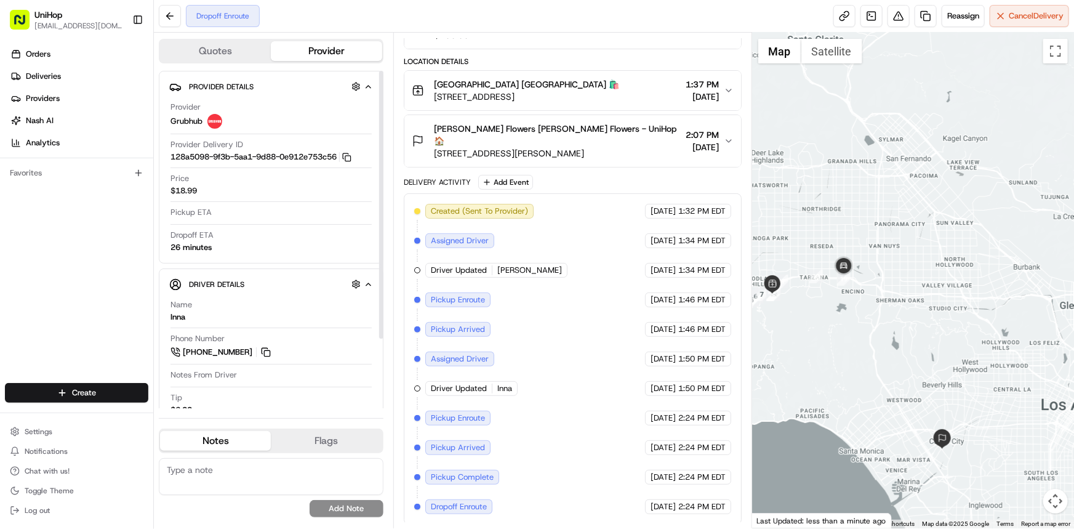
click at [911, 244] on div at bounding box center [913, 280] width 322 height 495
drag, startPoint x: 950, startPoint y: 320, endPoint x: 936, endPoint y: 297, distance: 27.0
click at [936, 297] on div at bounding box center [913, 280] width 322 height 495
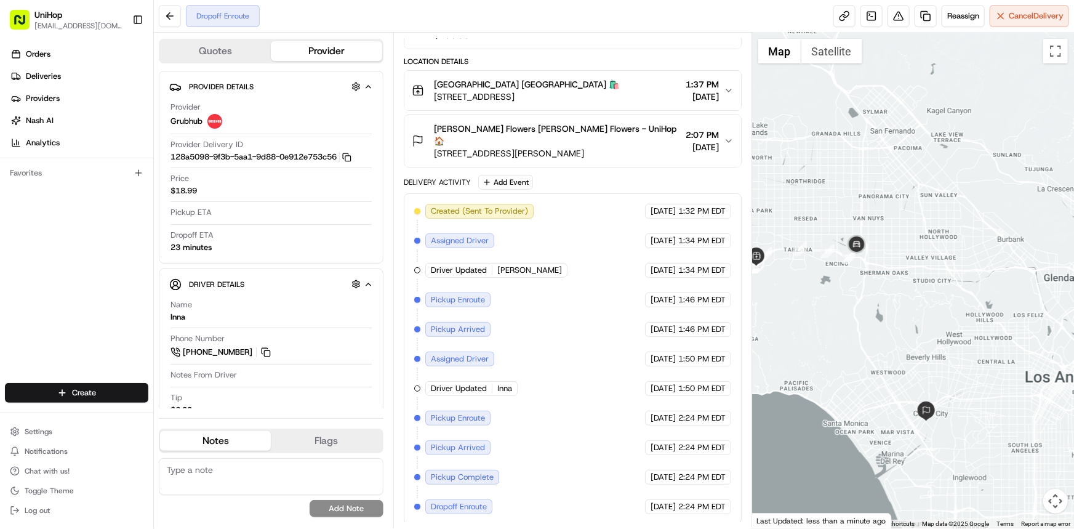
click at [865, 297] on div at bounding box center [913, 280] width 322 height 495
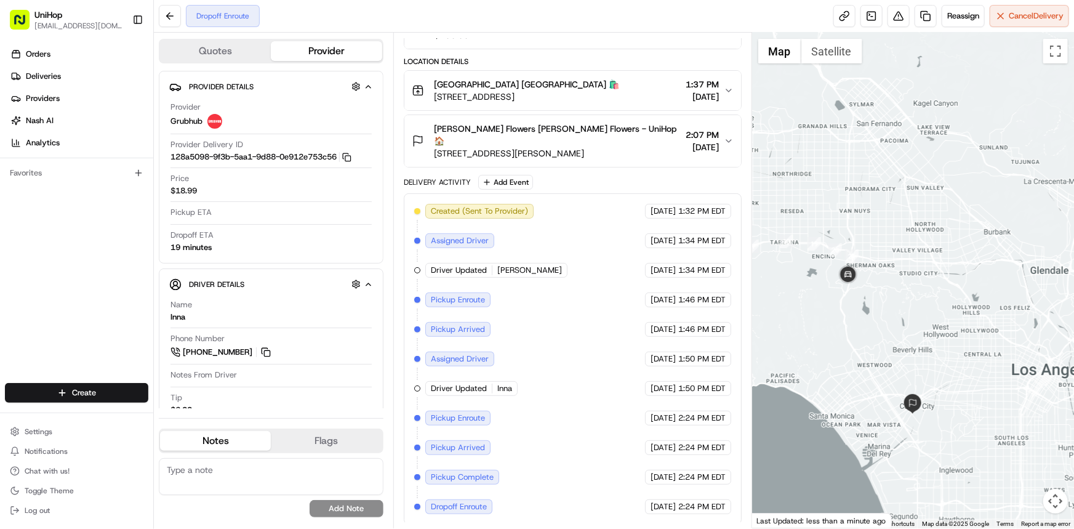
click at [930, 243] on div at bounding box center [913, 280] width 322 height 495
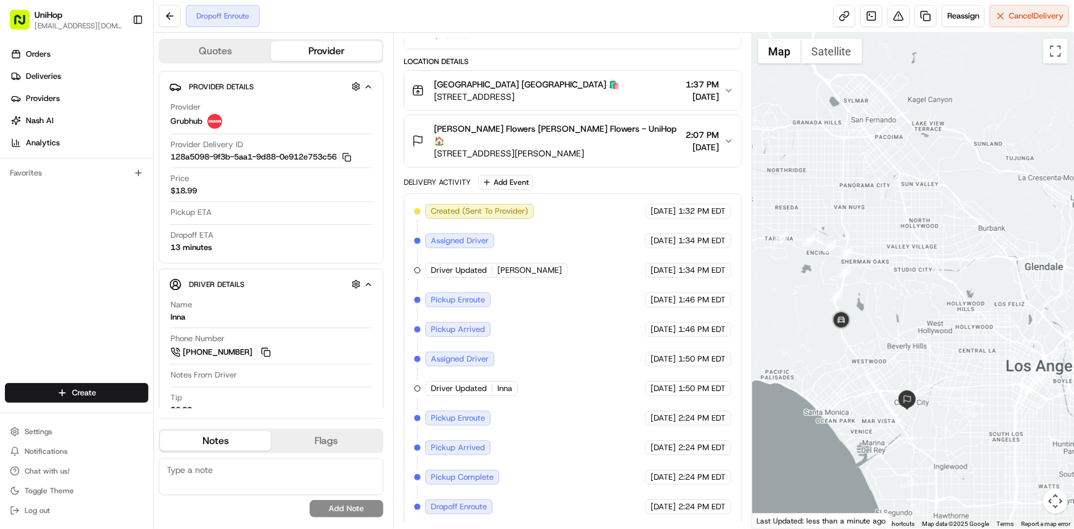
click at [926, 252] on div at bounding box center [913, 280] width 322 height 495
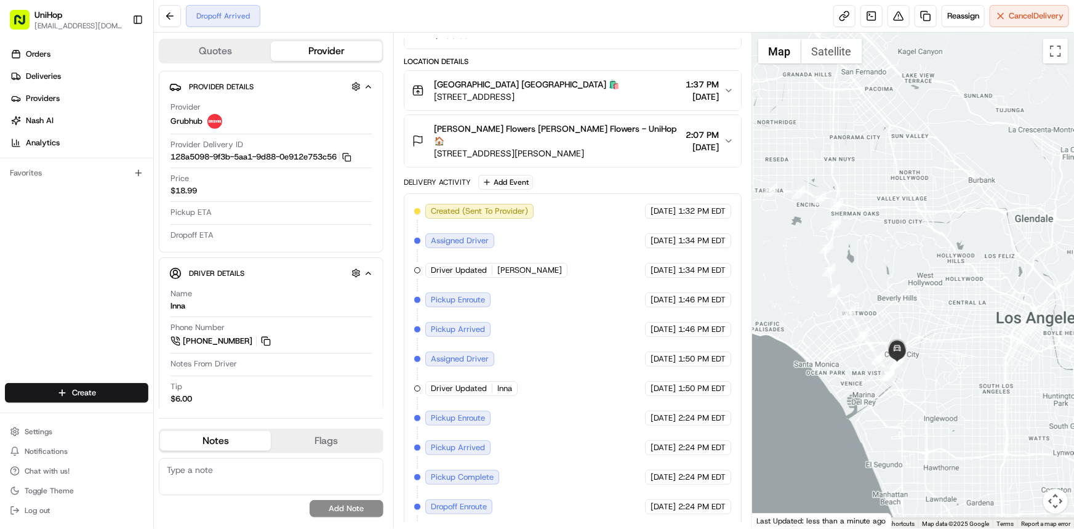
drag, startPoint x: 872, startPoint y: 297, endPoint x: 879, endPoint y: 292, distance: 8.9
click at [880, 241] on div at bounding box center [913, 280] width 322 height 495
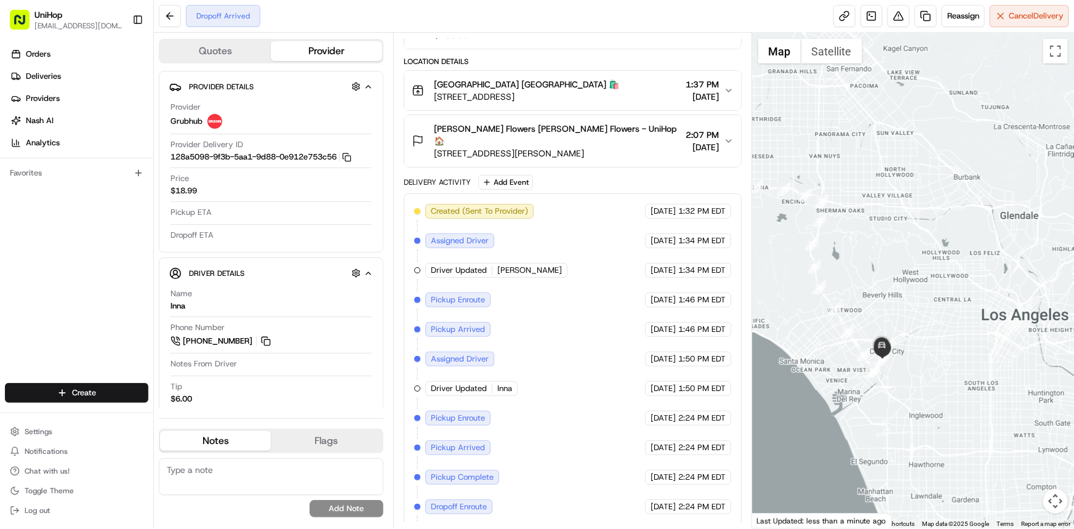
drag, startPoint x: 991, startPoint y: 321, endPoint x: 945, endPoint y: 354, distance: 56.5
click at [987, 331] on div at bounding box center [913, 280] width 322 height 495
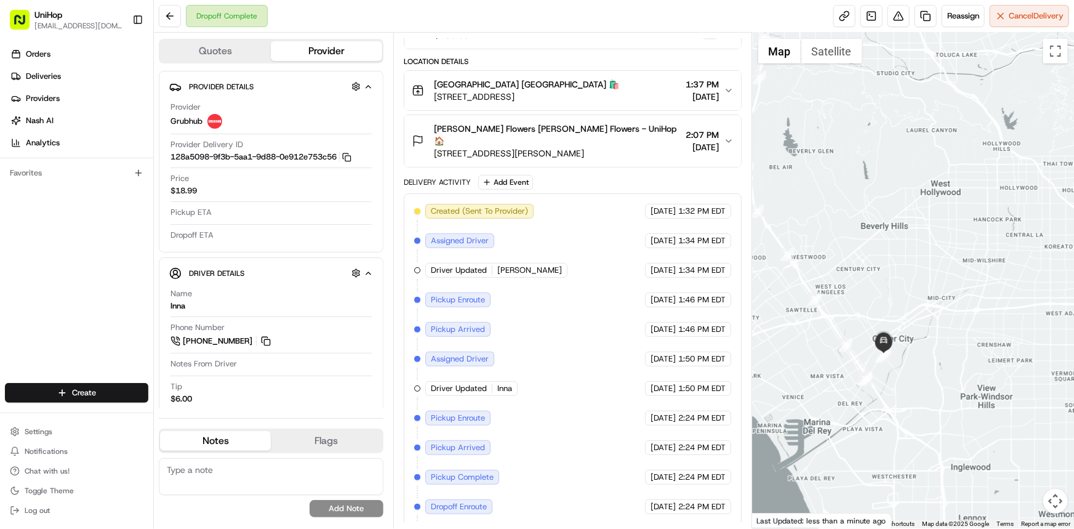
click at [1019, 271] on div at bounding box center [913, 280] width 322 height 495
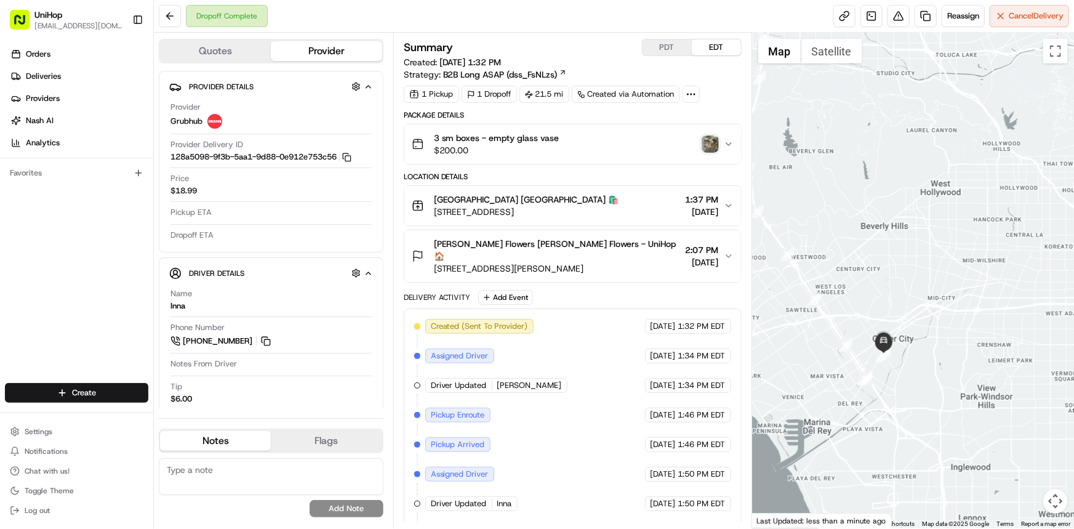
click at [704, 137] on img "button" at bounding box center [710, 143] width 17 height 17
